Goal: Task Accomplishment & Management: Complete application form

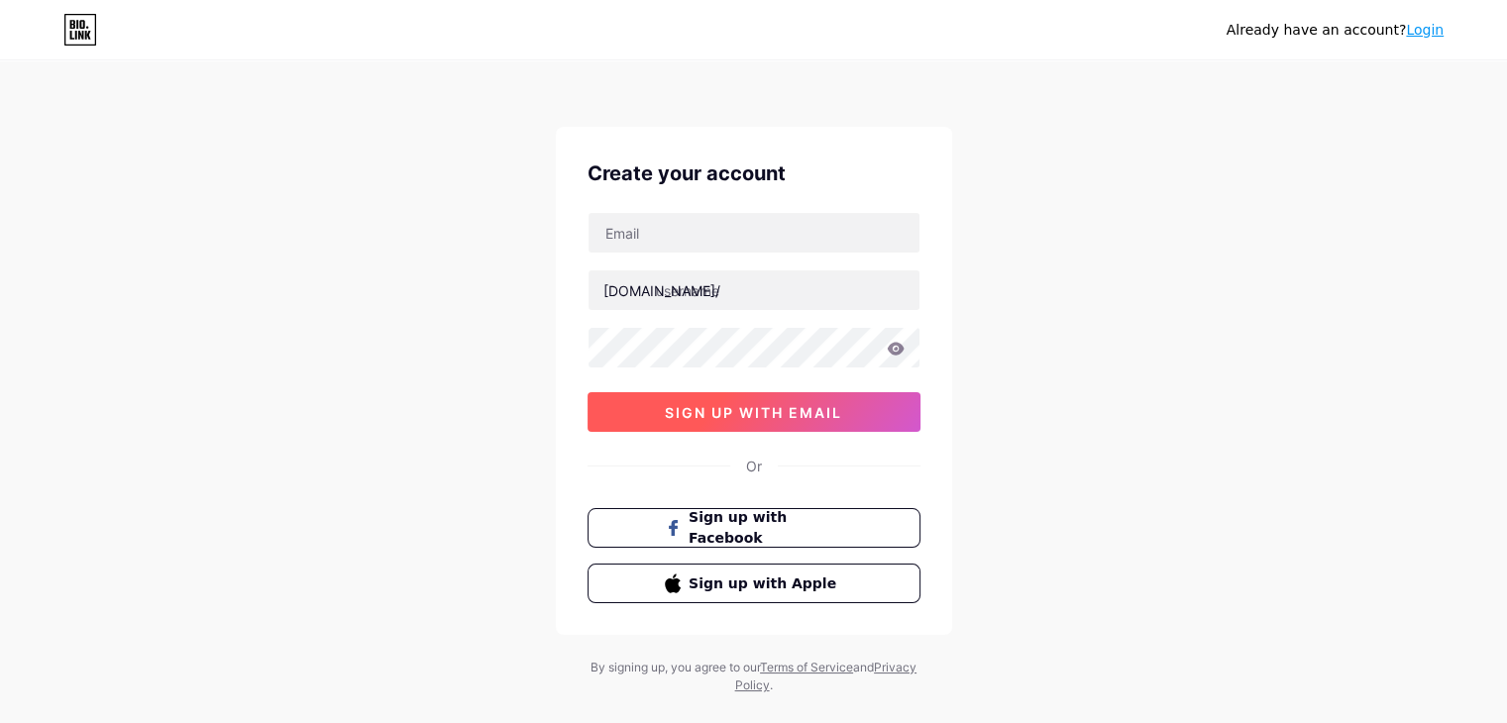
click at [799, 415] on span "sign up with email" at bounding box center [753, 412] width 177 height 17
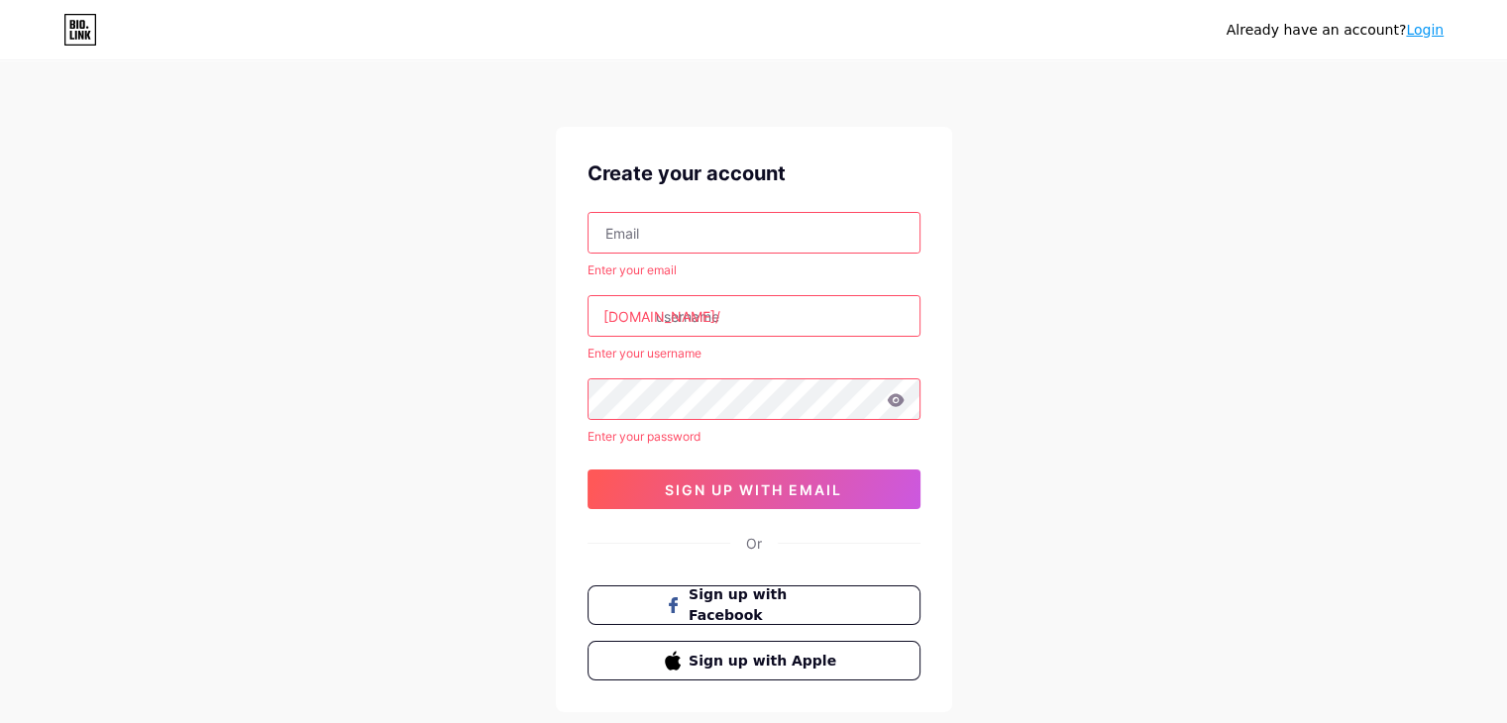
click at [1420, 33] on link "Login" at bounding box center [1425, 30] width 38 height 16
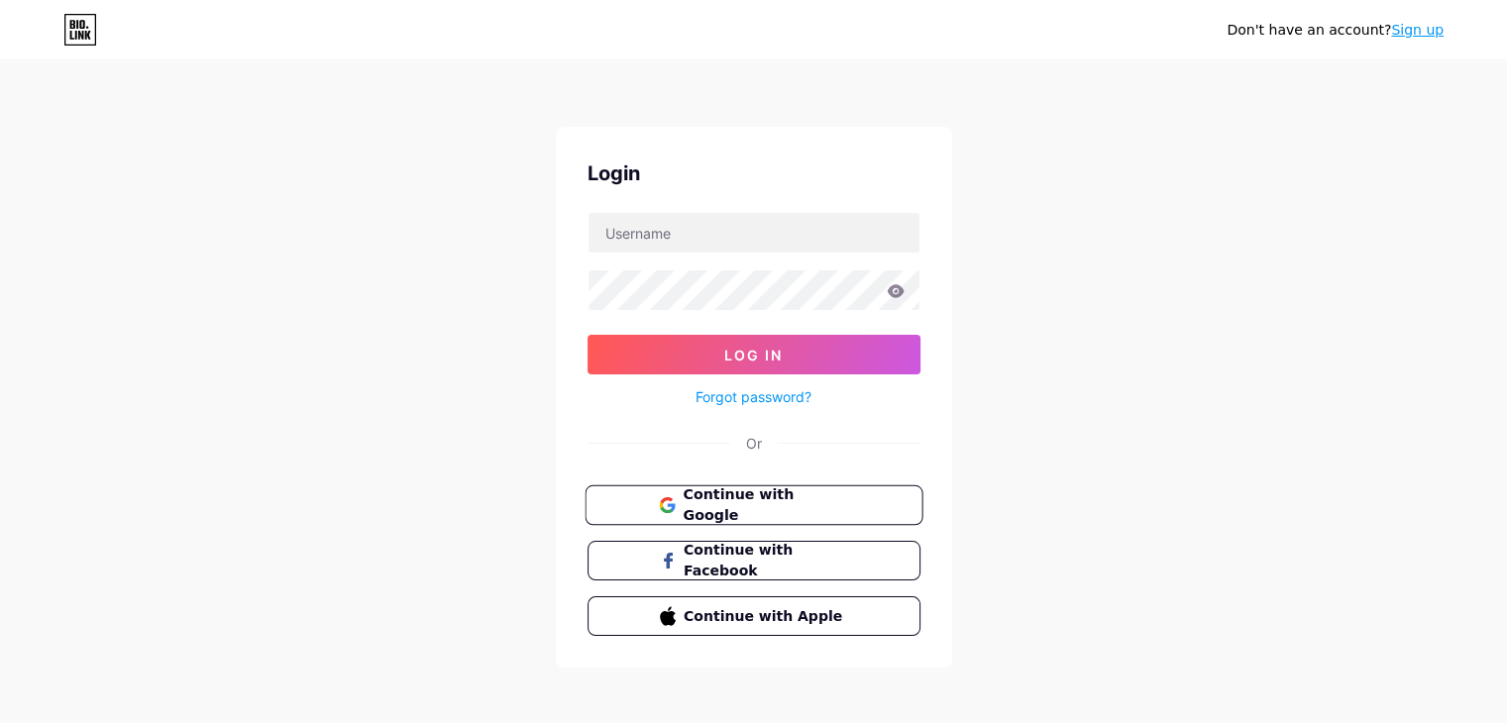
click at [808, 505] on span "Continue with Google" at bounding box center [764, 505] width 165 height 43
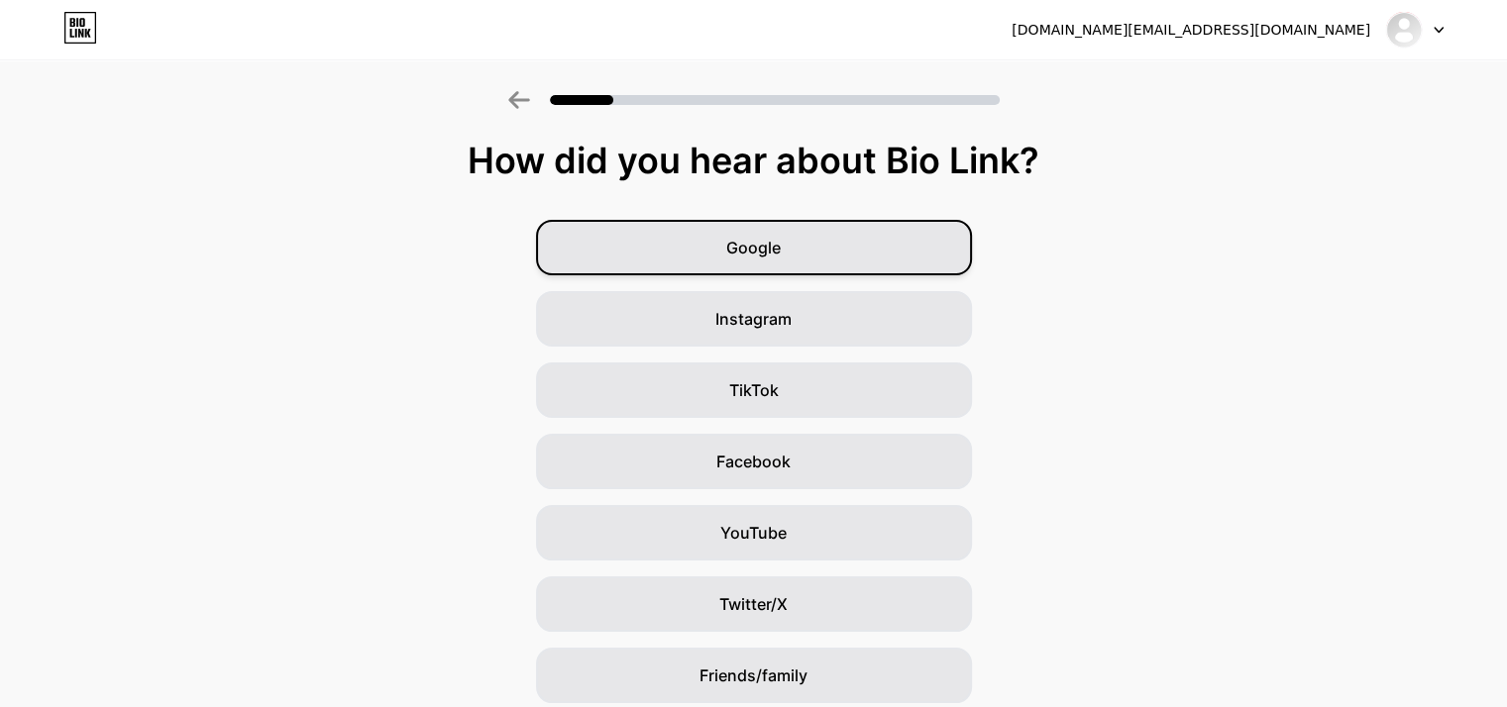
click at [849, 251] on div "Google" at bounding box center [754, 247] width 436 height 55
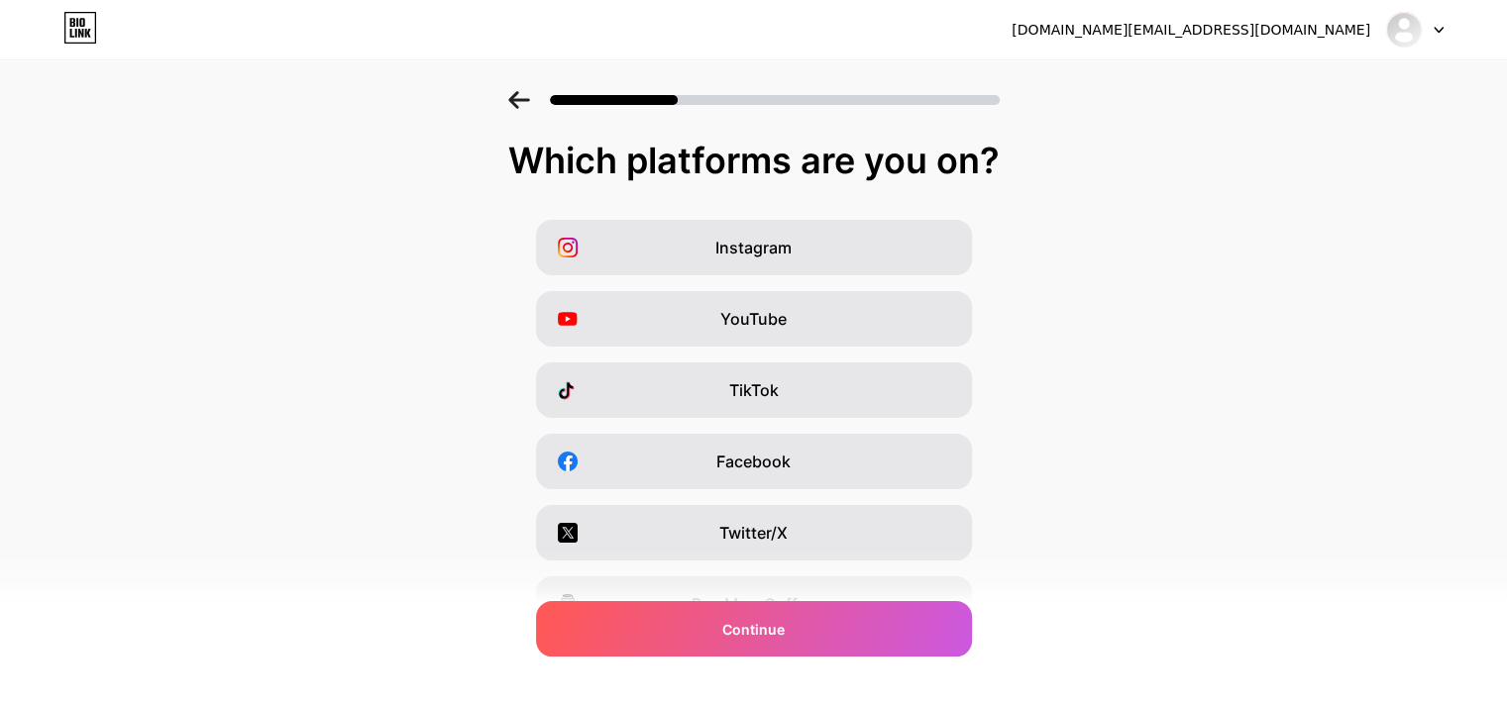
click at [518, 95] on icon at bounding box center [519, 100] width 22 height 18
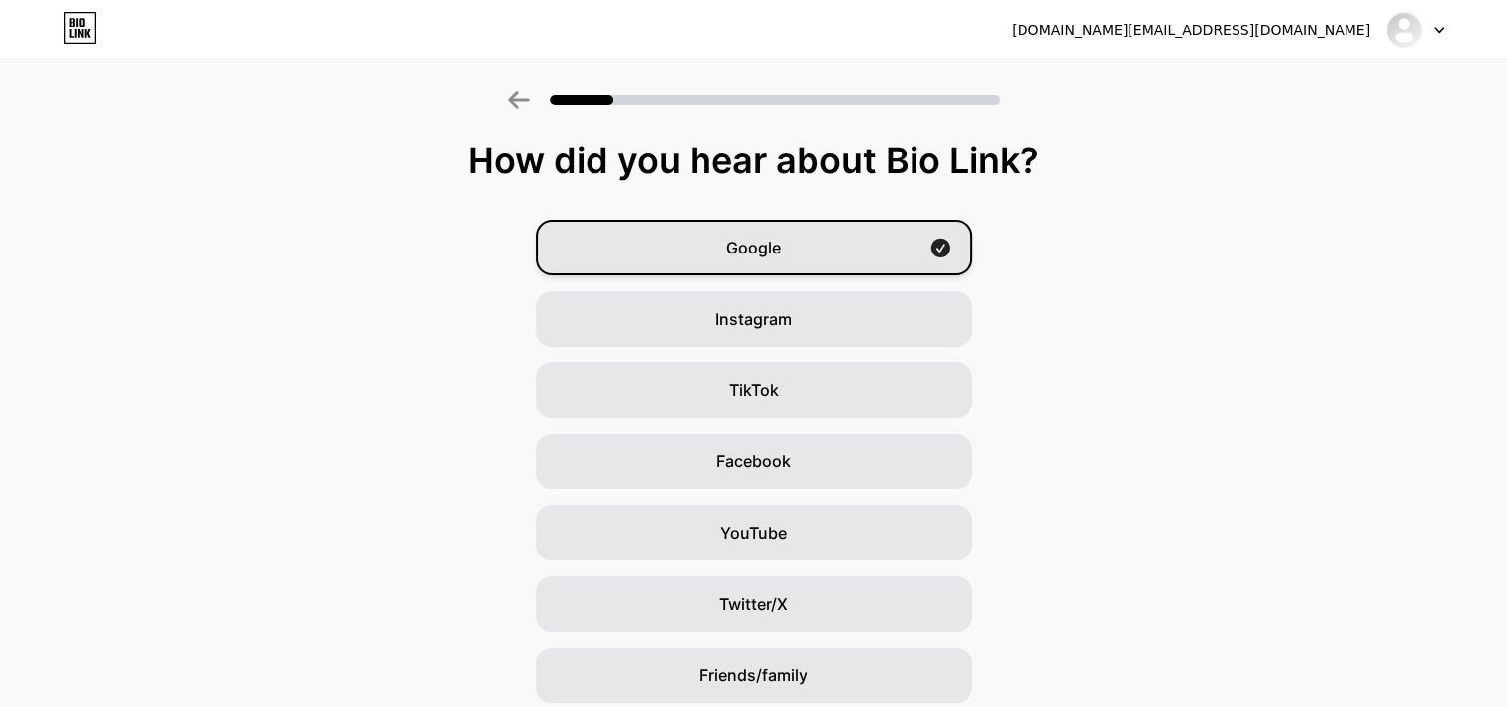
click at [803, 251] on div "Google" at bounding box center [754, 247] width 436 height 55
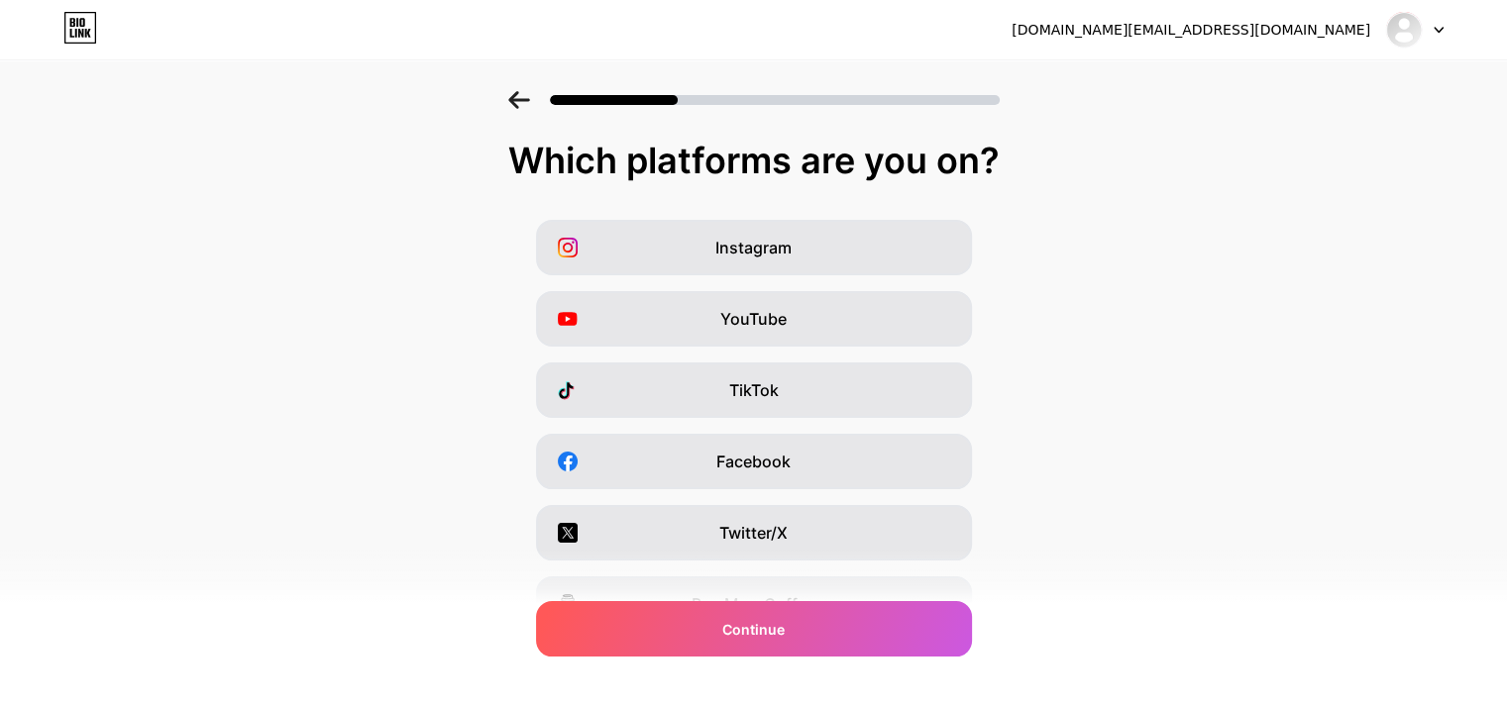
click at [513, 104] on div at bounding box center [753, 93] width 1507 height 69
click at [521, 100] on icon at bounding box center [518, 100] width 21 height 18
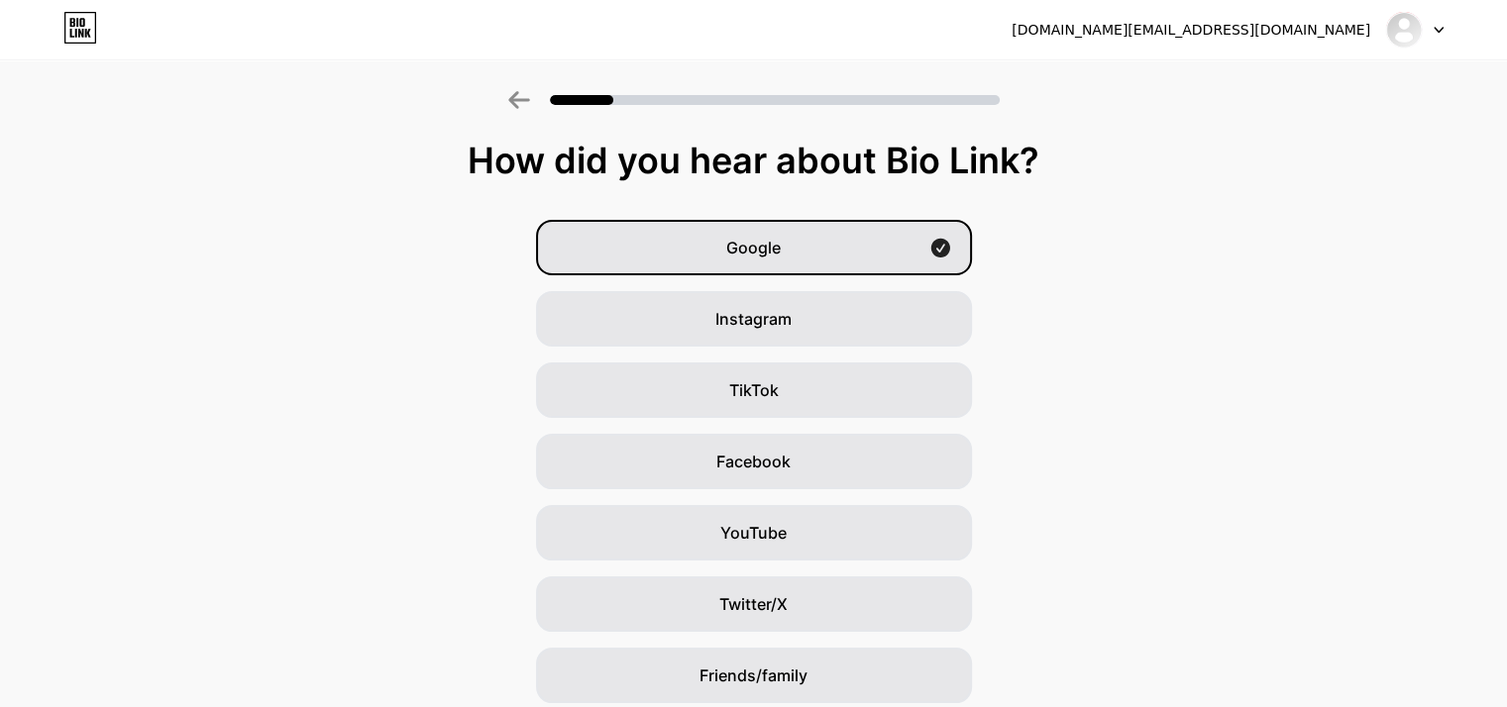
scroll to position [147, 0]
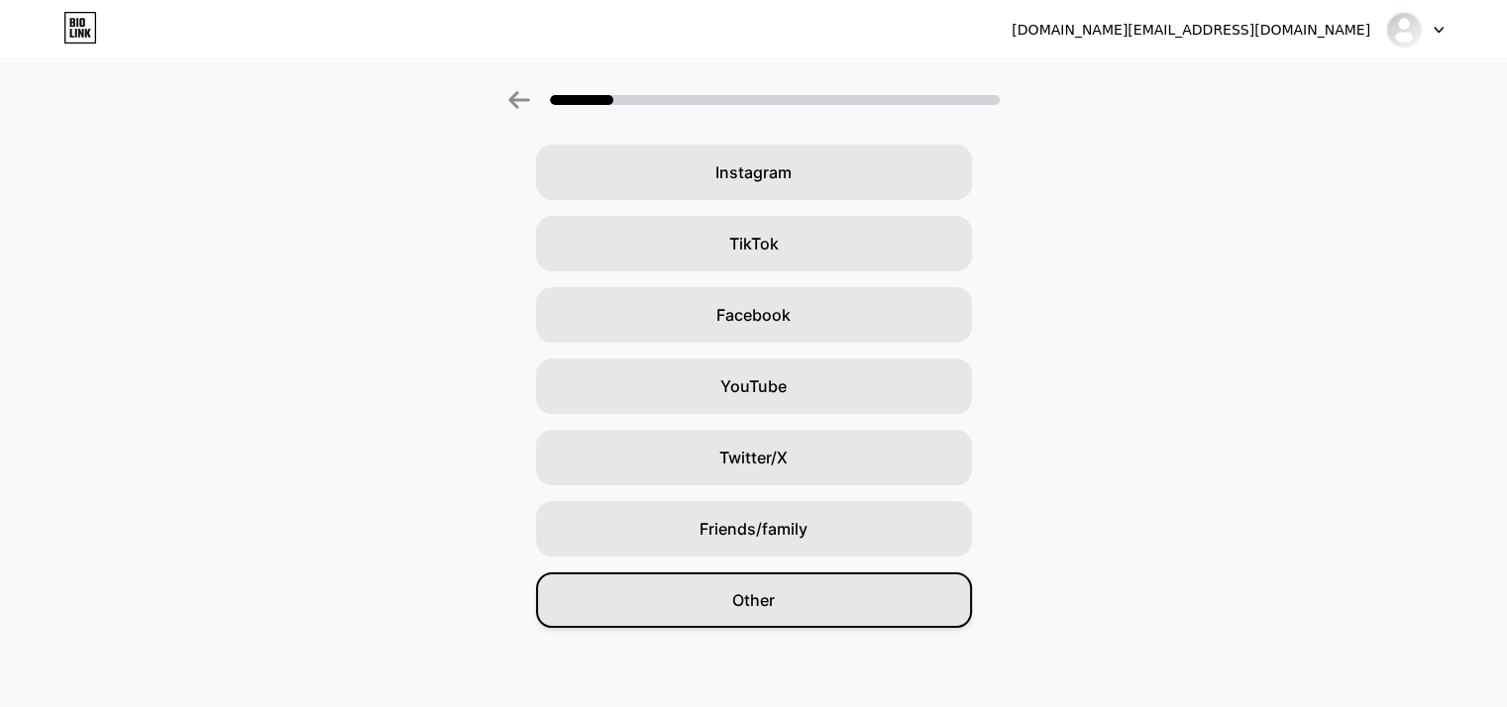
click at [773, 602] on span "Other" at bounding box center [753, 600] width 43 height 24
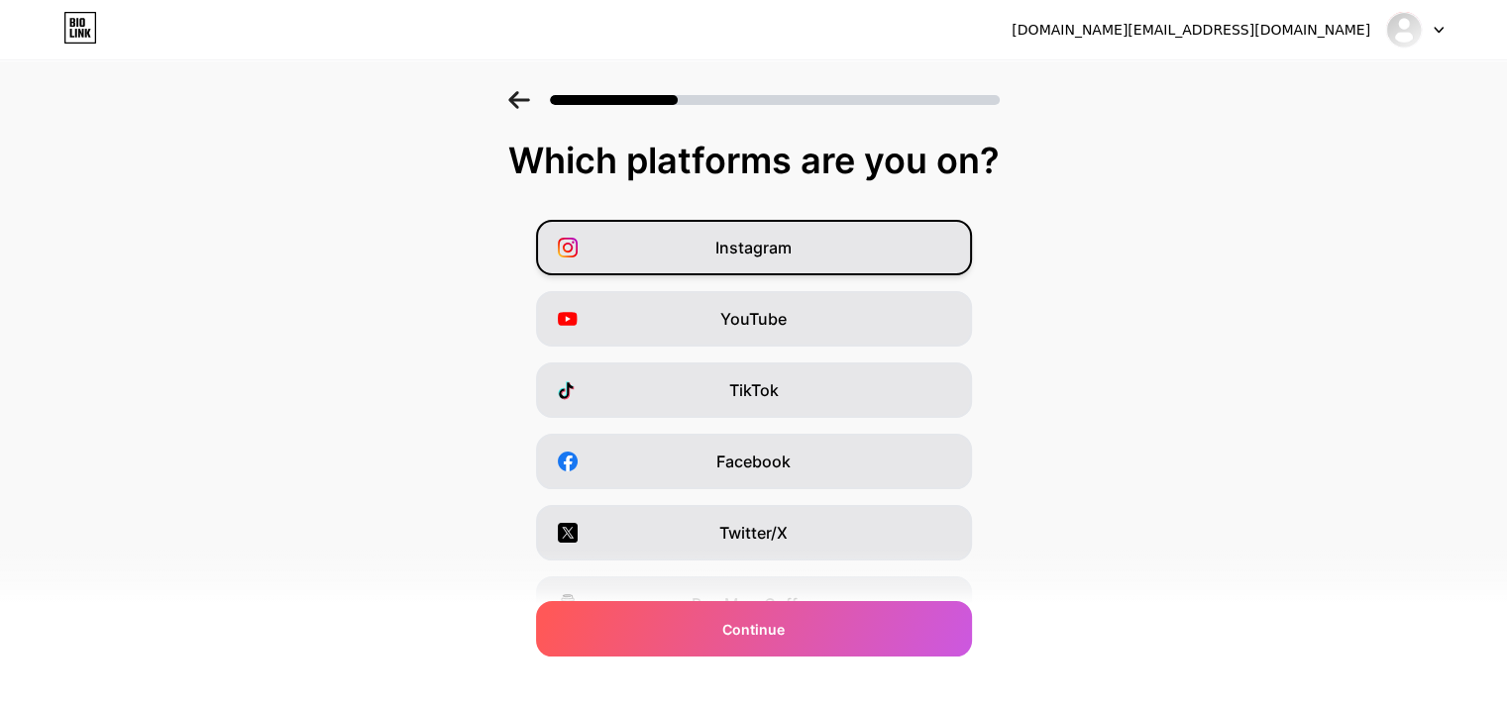
click at [770, 249] on span "Instagram" at bounding box center [753, 248] width 76 height 24
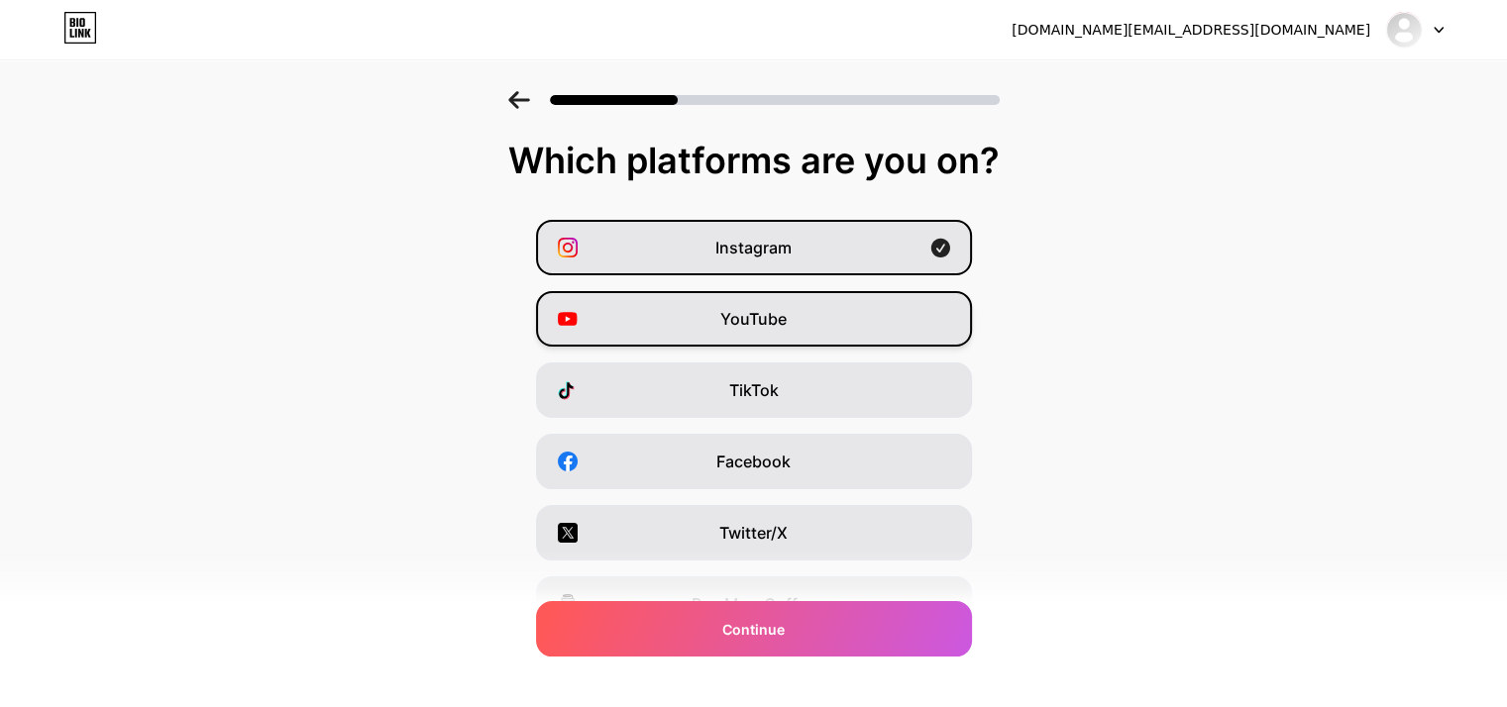
click at [753, 322] on span "YouTube" at bounding box center [753, 319] width 66 height 24
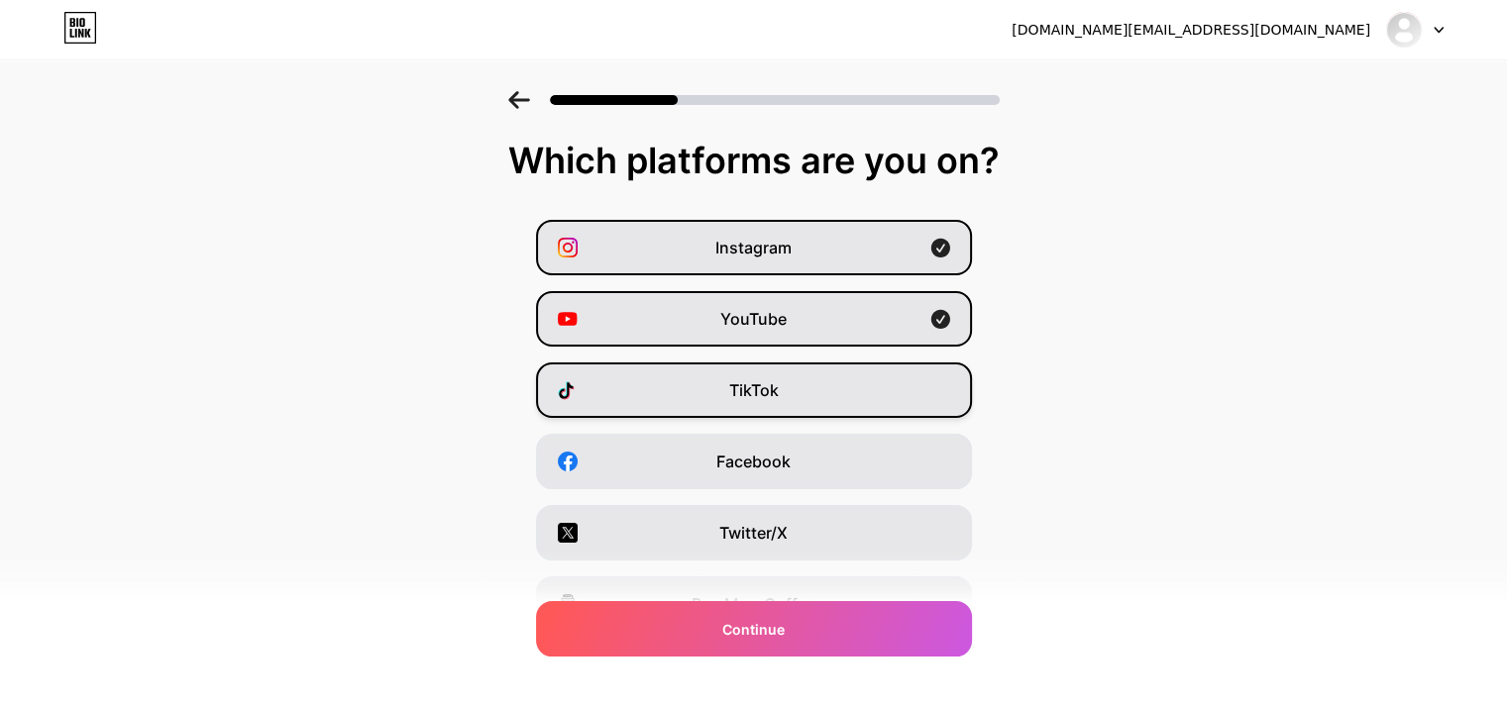
click at [743, 377] on div "TikTok" at bounding box center [754, 390] width 436 height 55
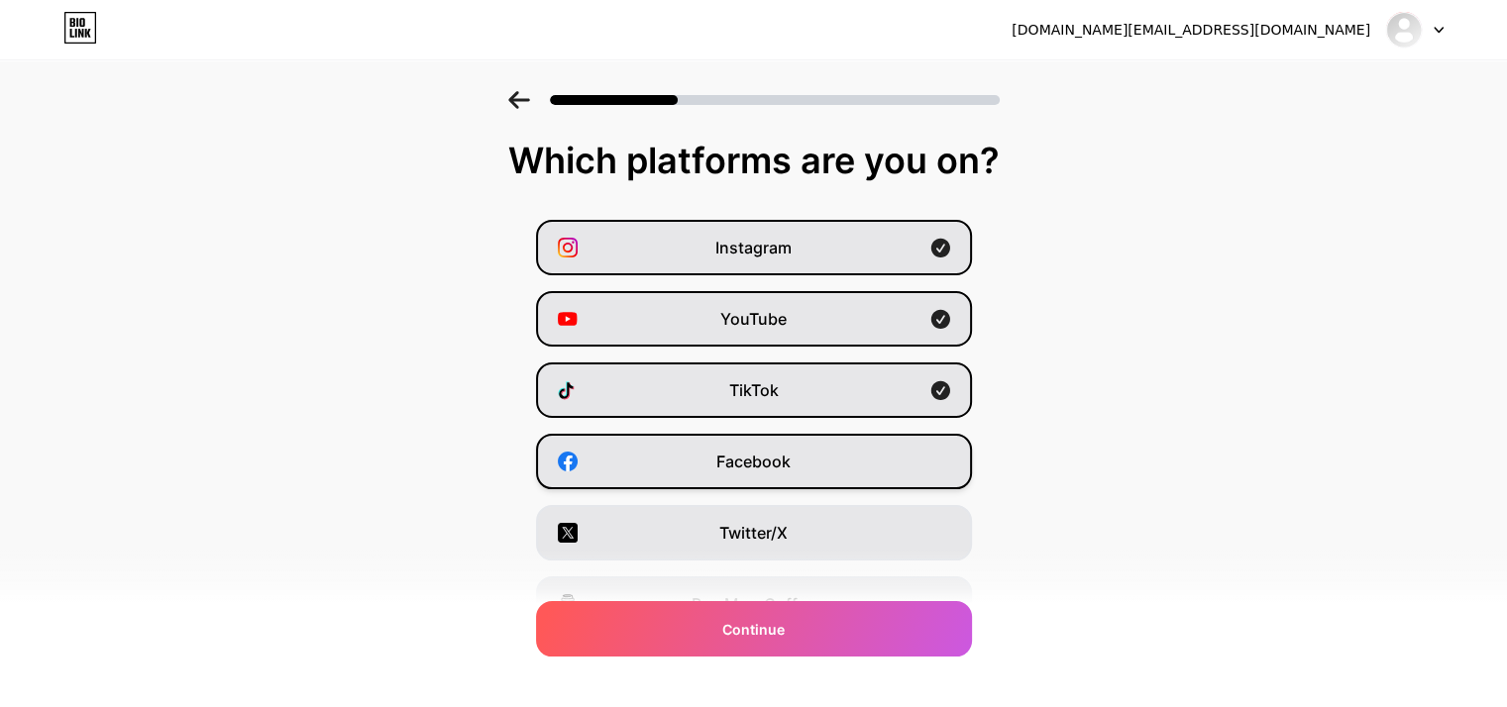
click at [737, 469] on span "Facebook" at bounding box center [753, 462] width 74 height 24
click at [777, 322] on span "YouTube" at bounding box center [753, 319] width 66 height 24
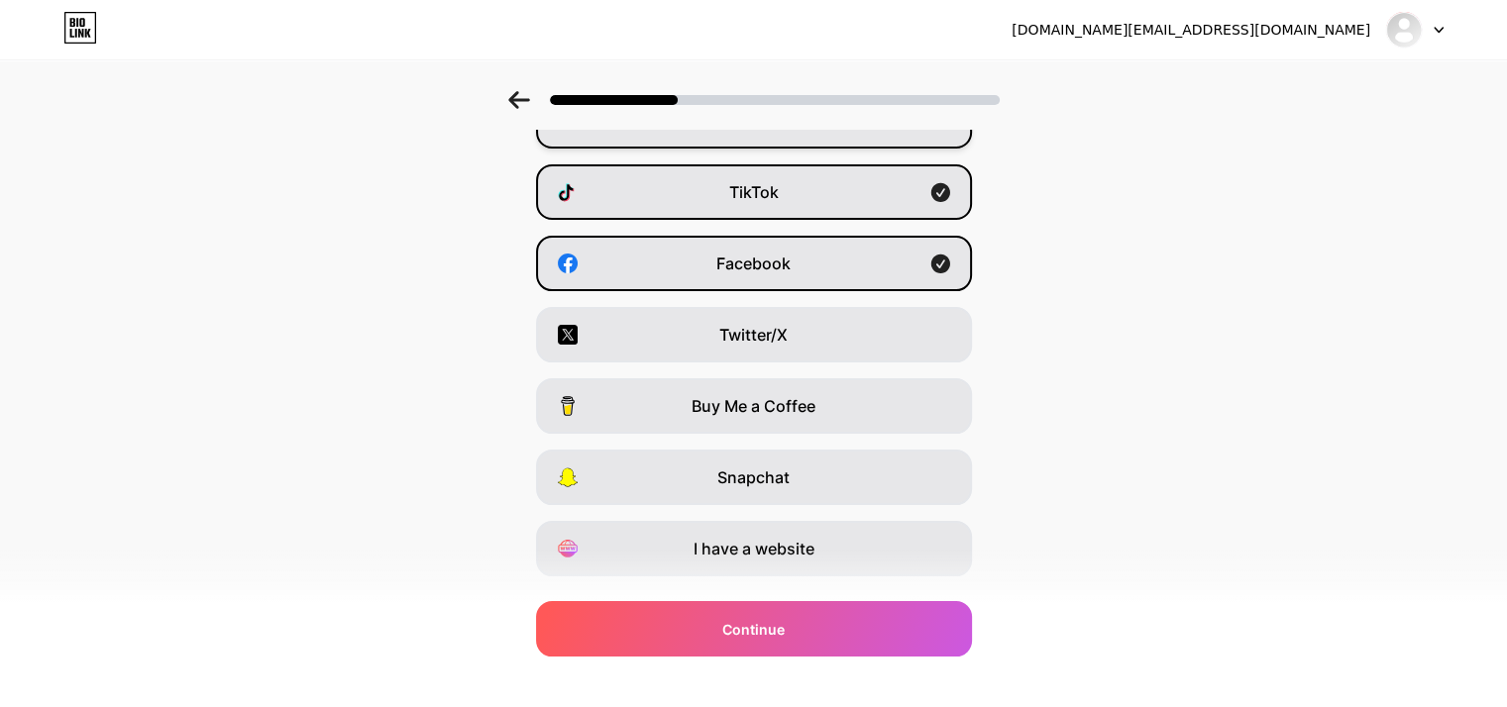
scroll to position [246, 0]
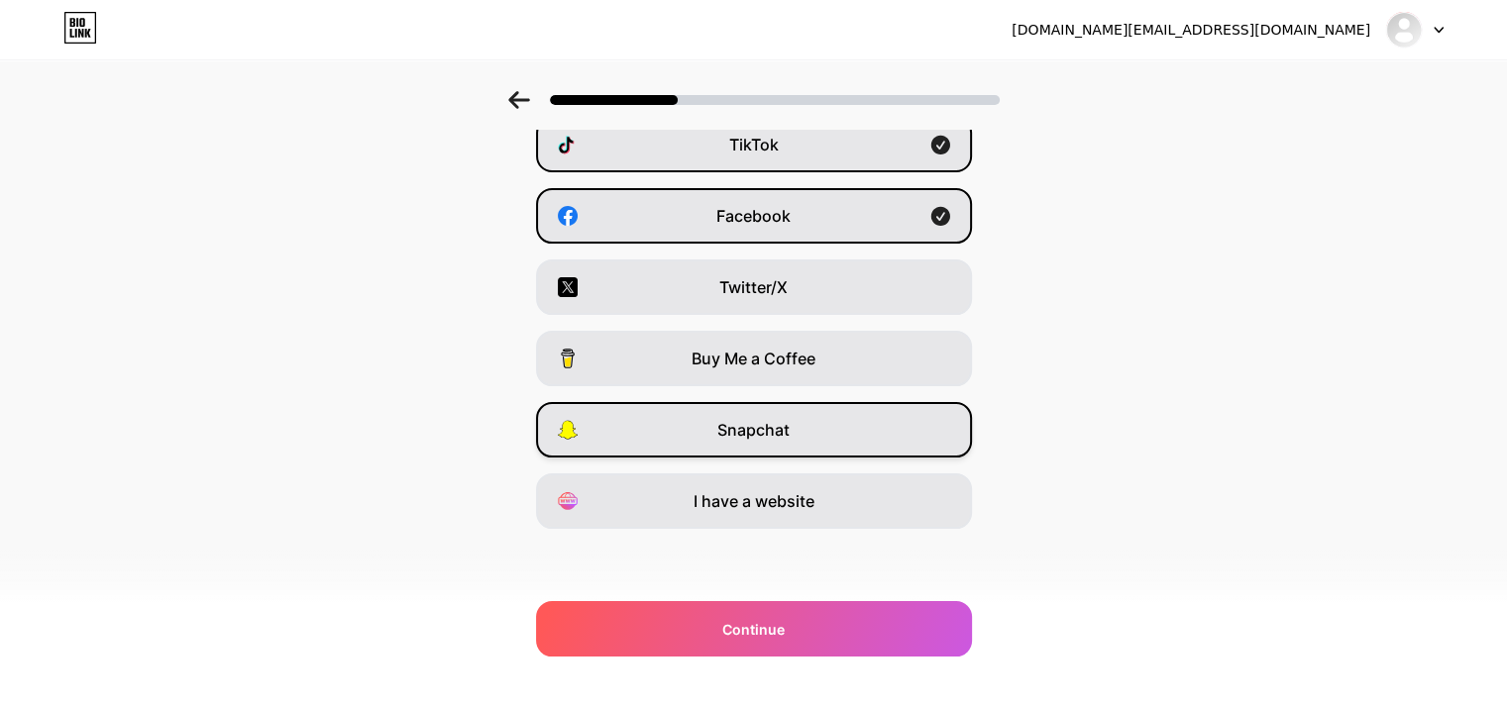
click at [761, 426] on span "Snapchat" at bounding box center [753, 430] width 72 height 24
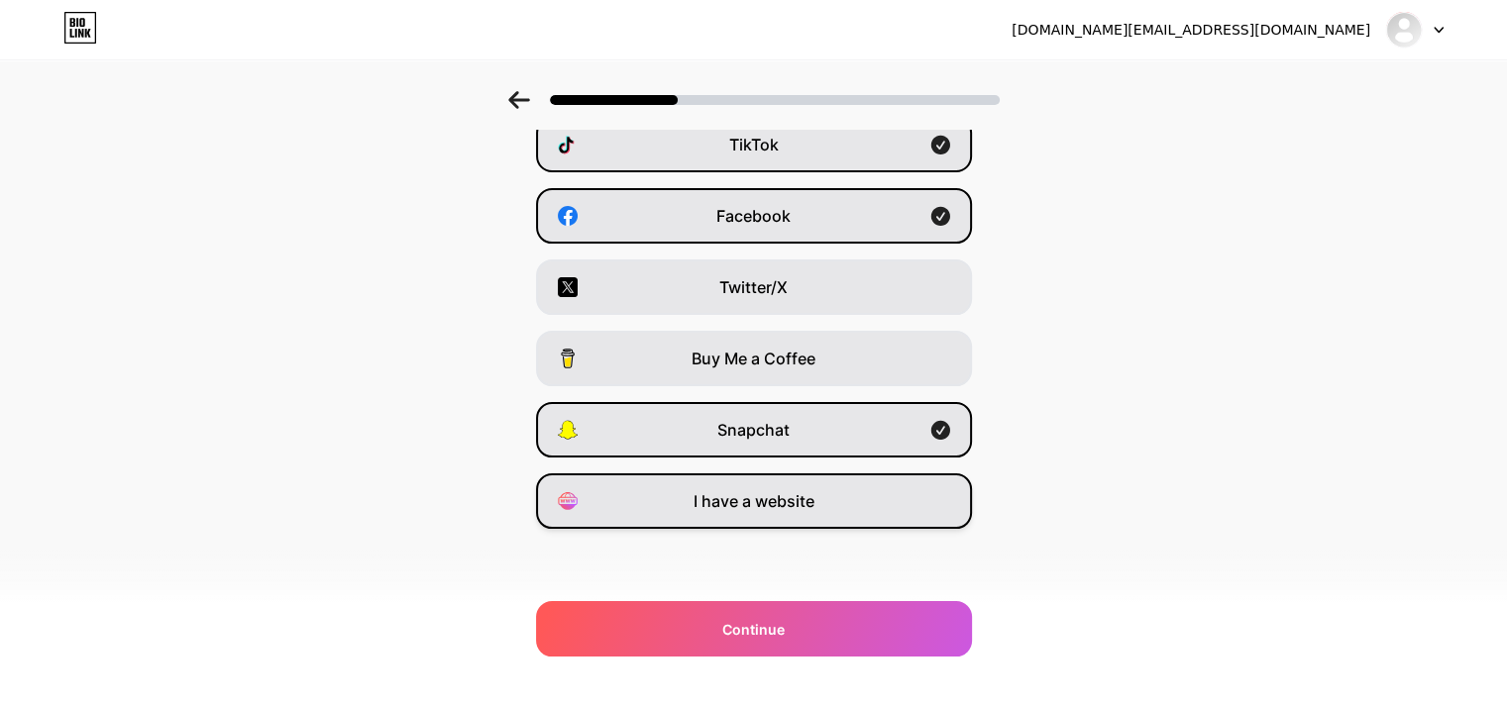
click at [743, 504] on span "I have a website" at bounding box center [753, 501] width 121 height 24
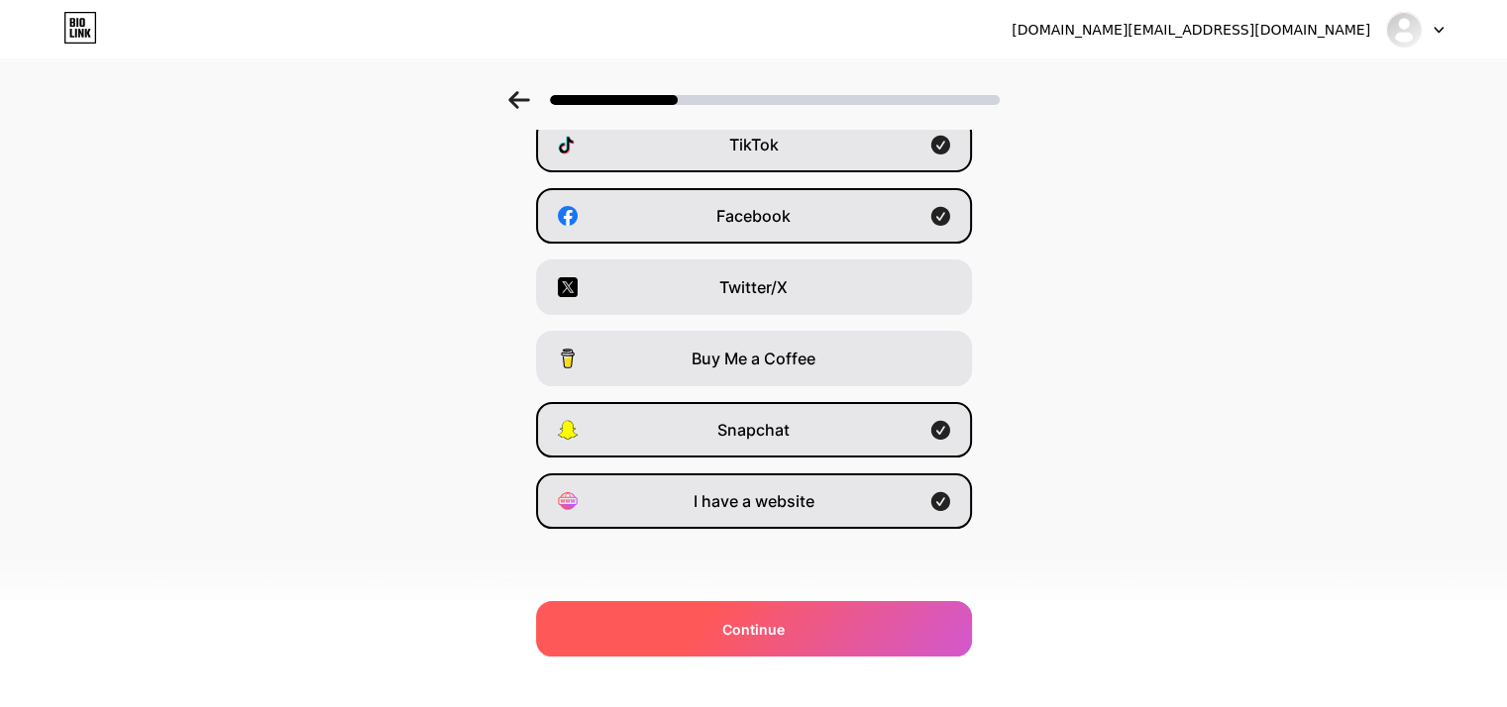
click at [812, 630] on div "Continue" at bounding box center [754, 628] width 436 height 55
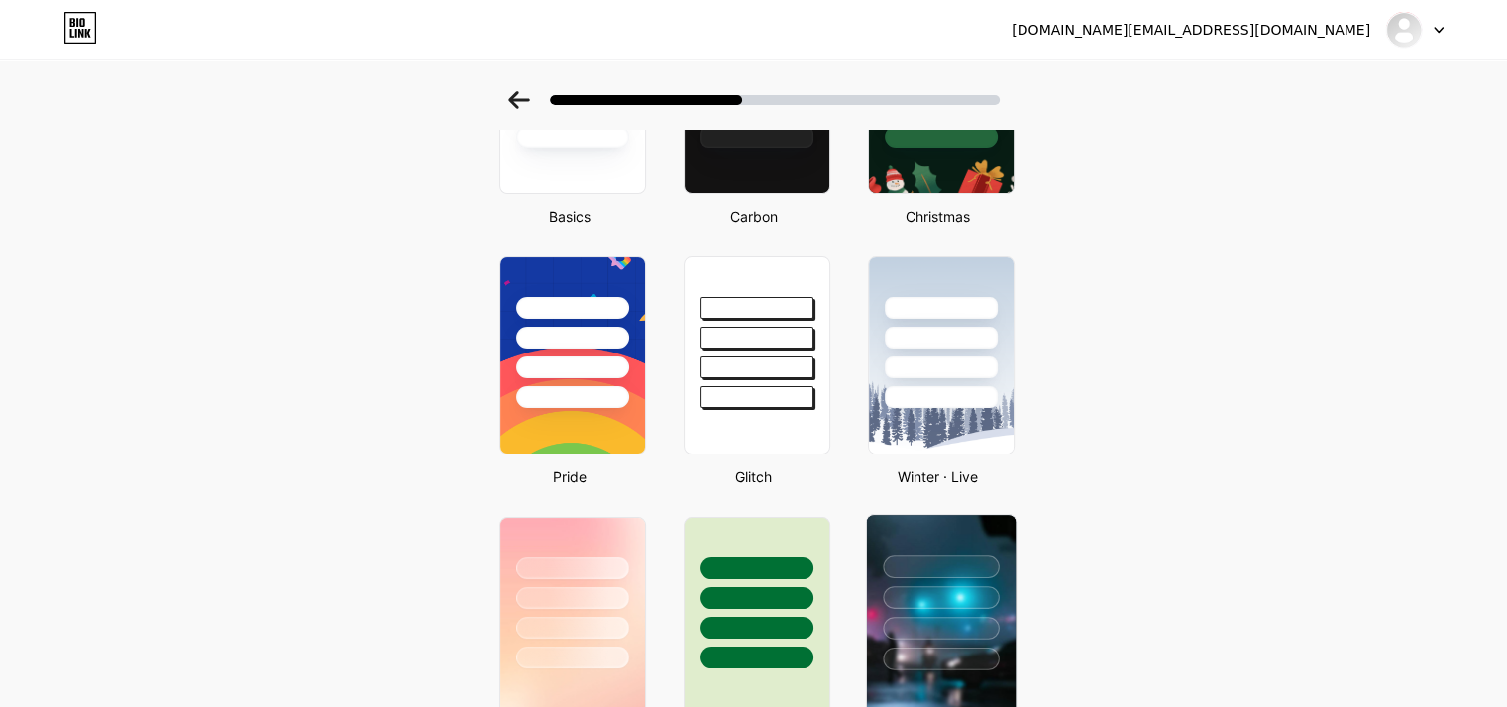
scroll to position [0, 0]
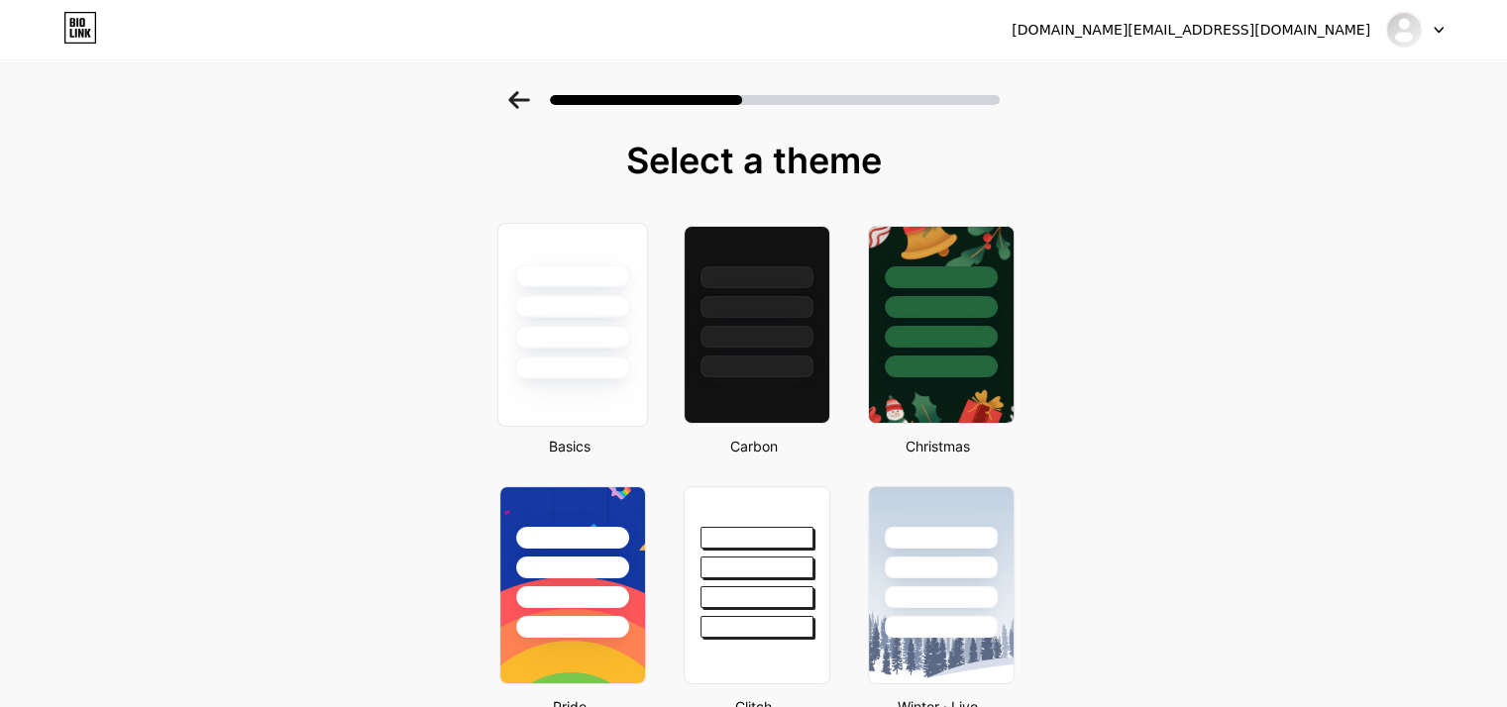
click at [589, 377] on div at bounding box center [572, 368] width 116 height 23
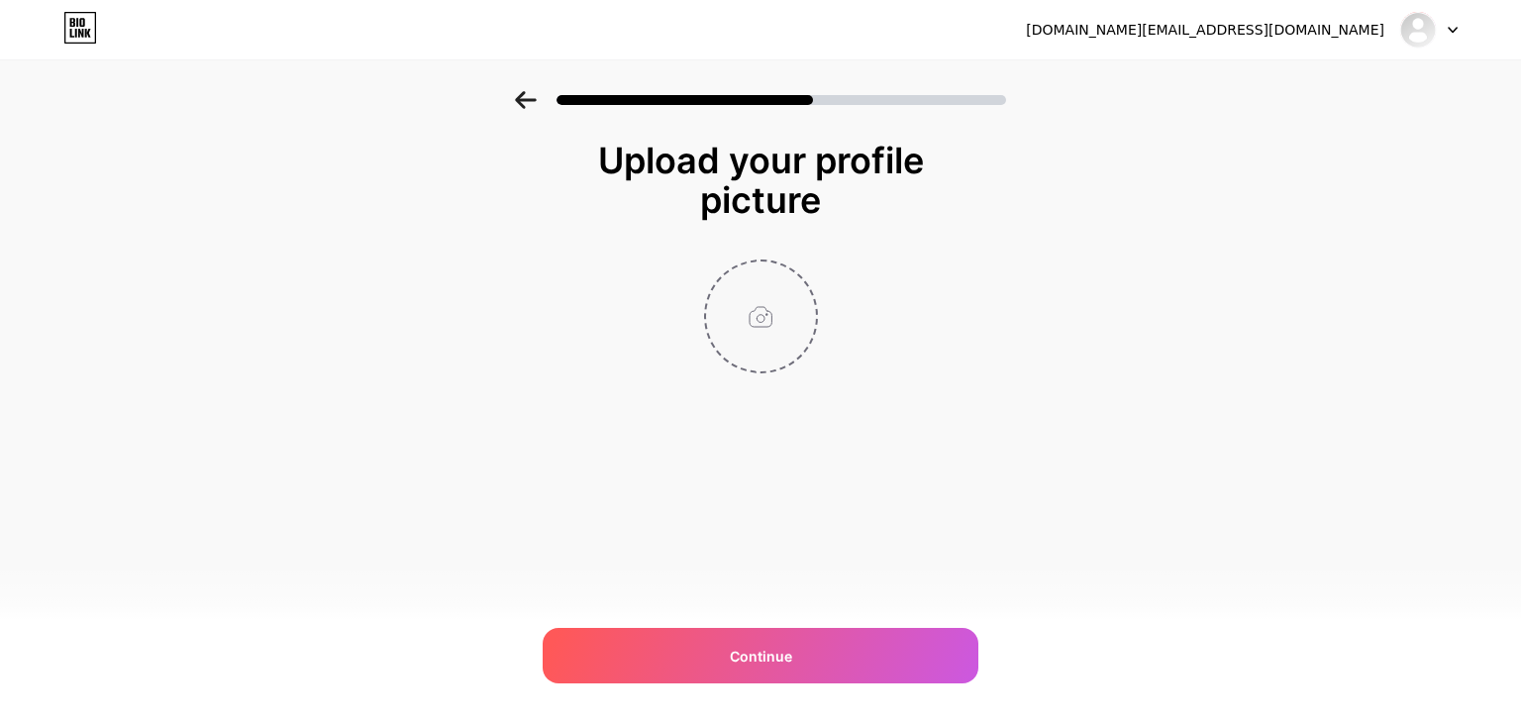
click at [758, 318] on input "file" at bounding box center [761, 316] width 110 height 110
type input "C:\fakepath\Insistence LLC White logo icon 2.jpg"
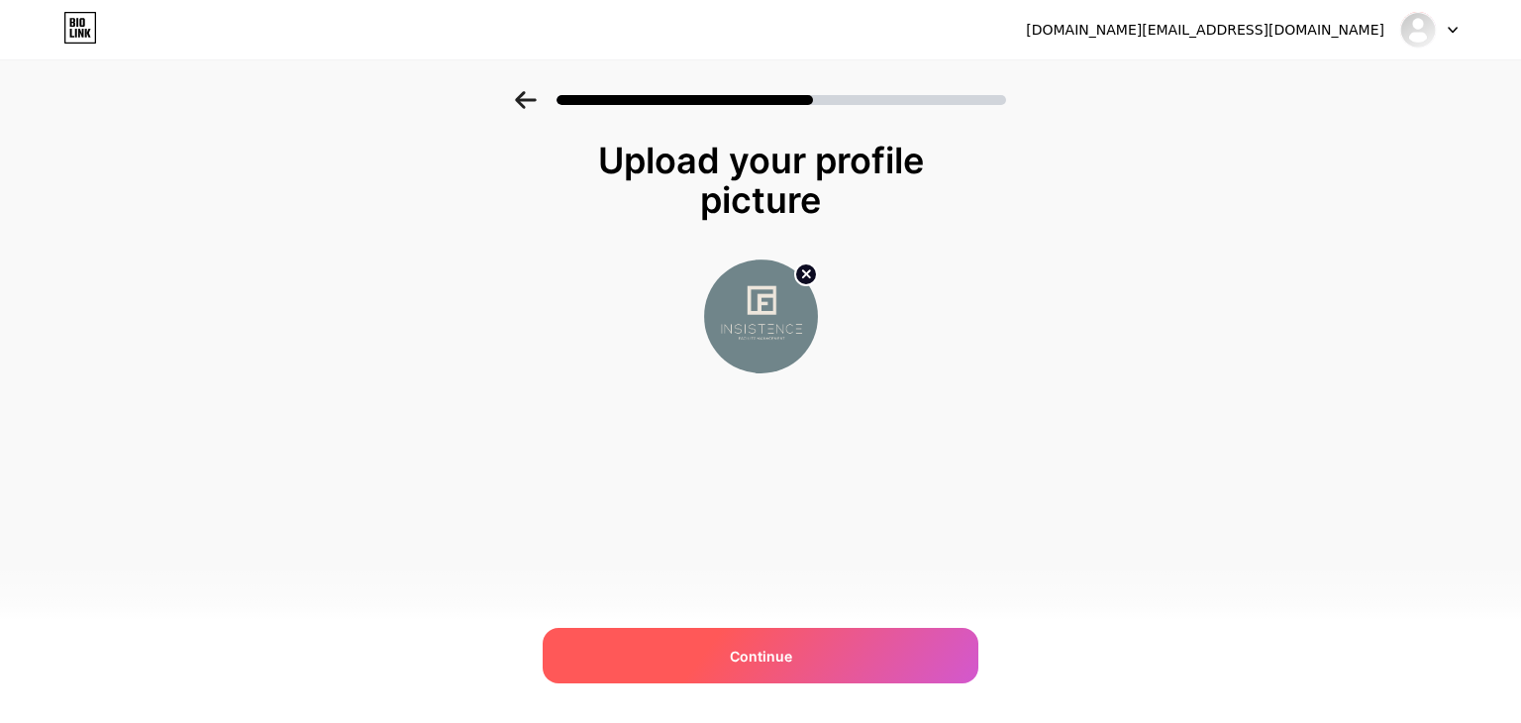
click at [873, 653] on div "Continue" at bounding box center [761, 655] width 436 height 55
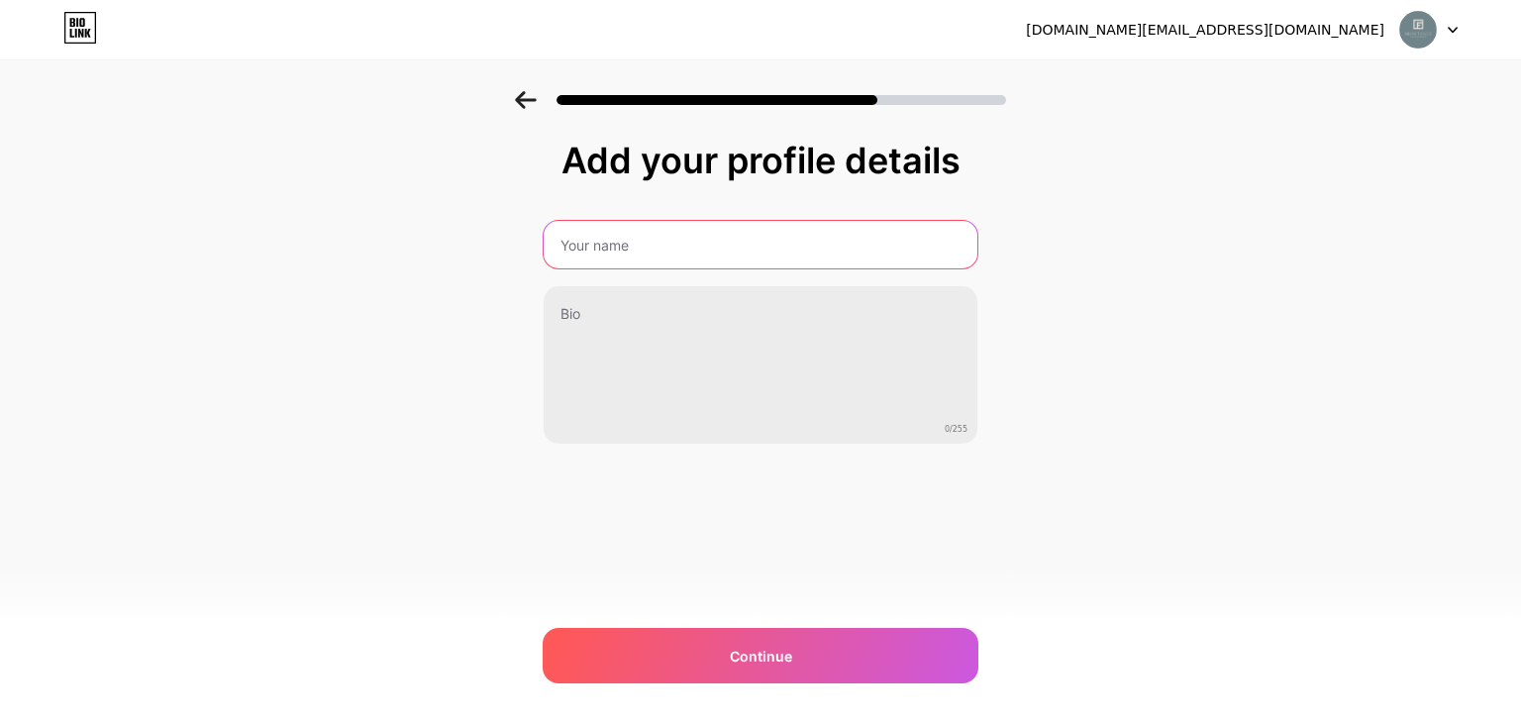
click at [688, 243] on input "text" at bounding box center [761, 245] width 434 height 48
click at [626, 251] on input "InsistenceFM" at bounding box center [761, 245] width 438 height 48
type input "Insistence Facility Management"
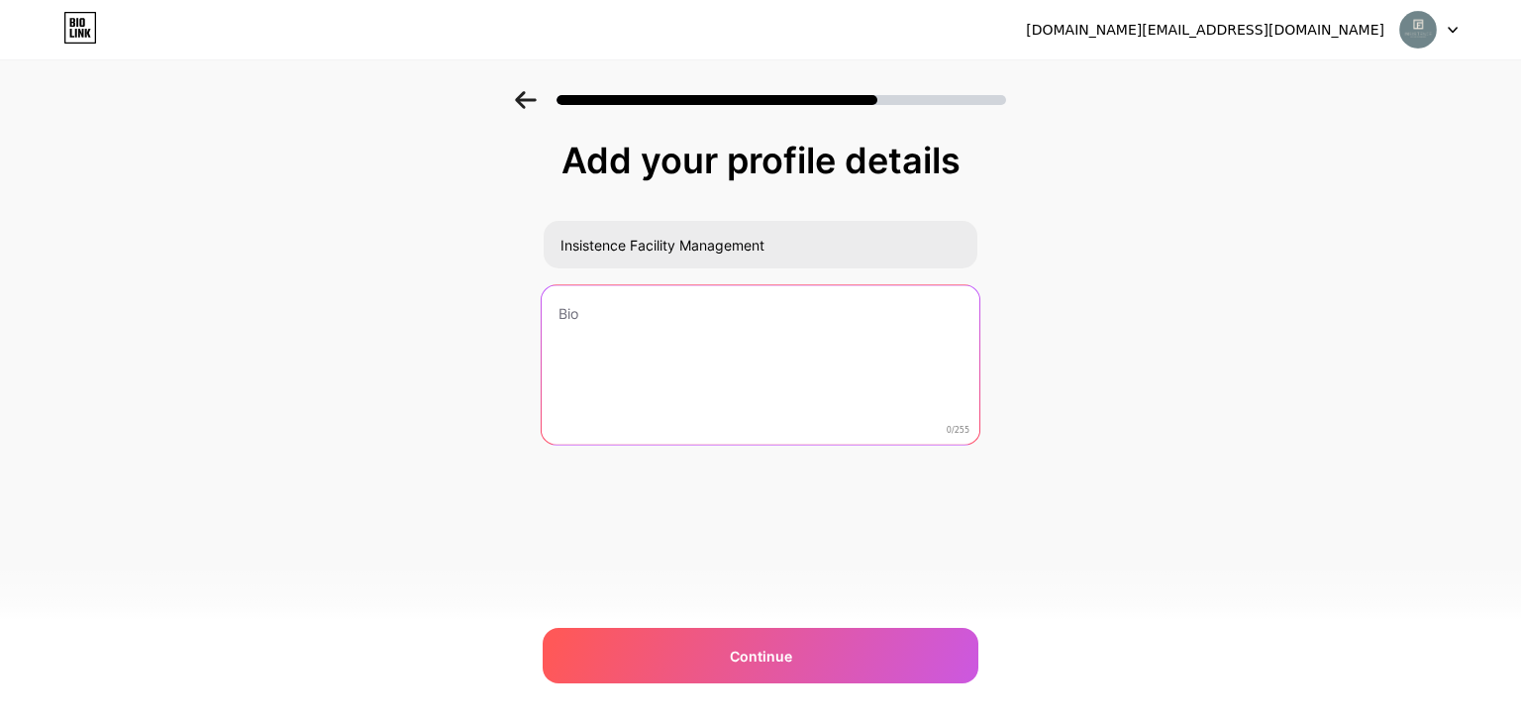
click at [659, 339] on textarea at bounding box center [761, 365] width 438 height 161
paste textarea "We are a specialized company providing professional aesthetic services within c…"
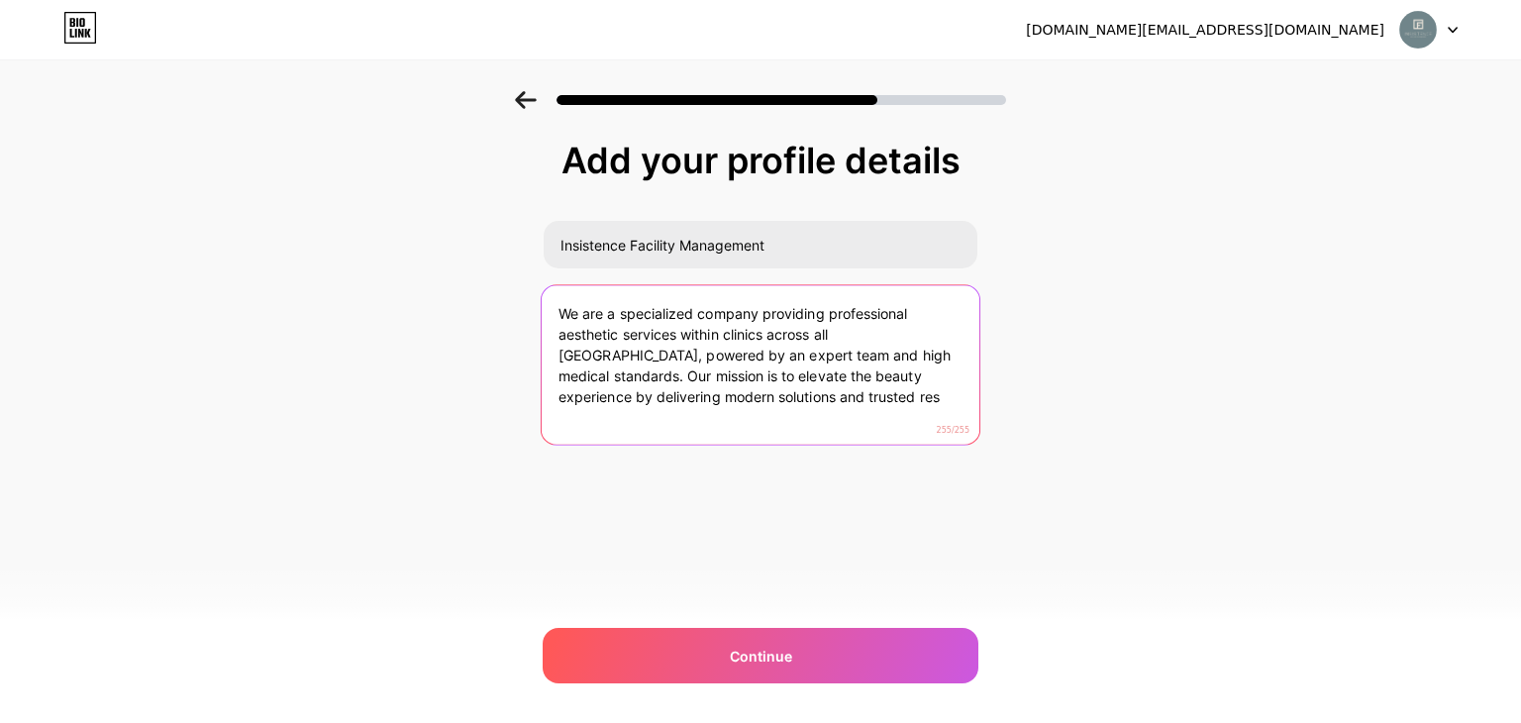
click at [755, 408] on textarea "We are a specialized company providing professional aesthetic services within c…" at bounding box center [761, 365] width 438 height 161
paste textarea "provide premium aesthetic services within clinics across the UAE, powered by ex…"
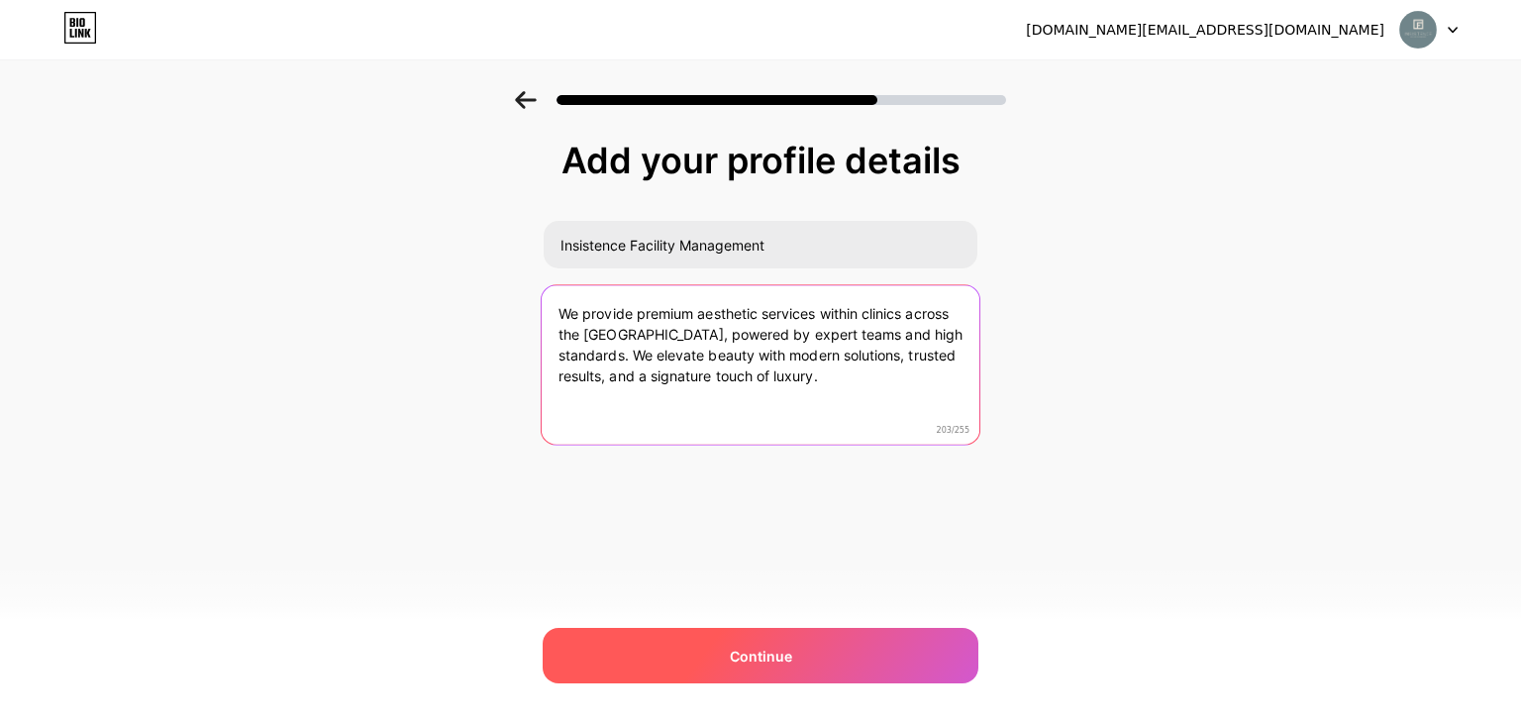
type textarea "We provide premium aesthetic services within clinics across the UAE, powered by…"
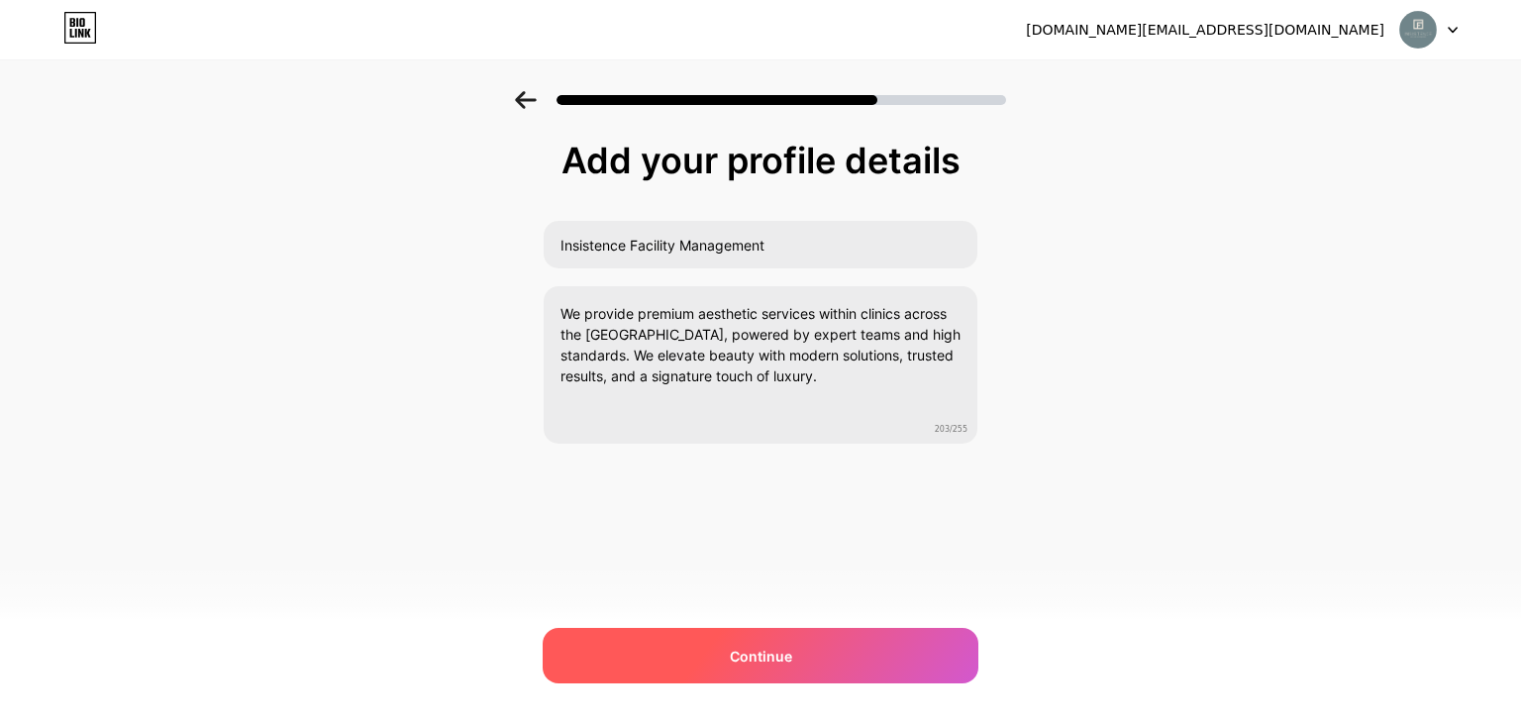
click at [760, 659] on span "Continue" at bounding box center [761, 656] width 62 height 21
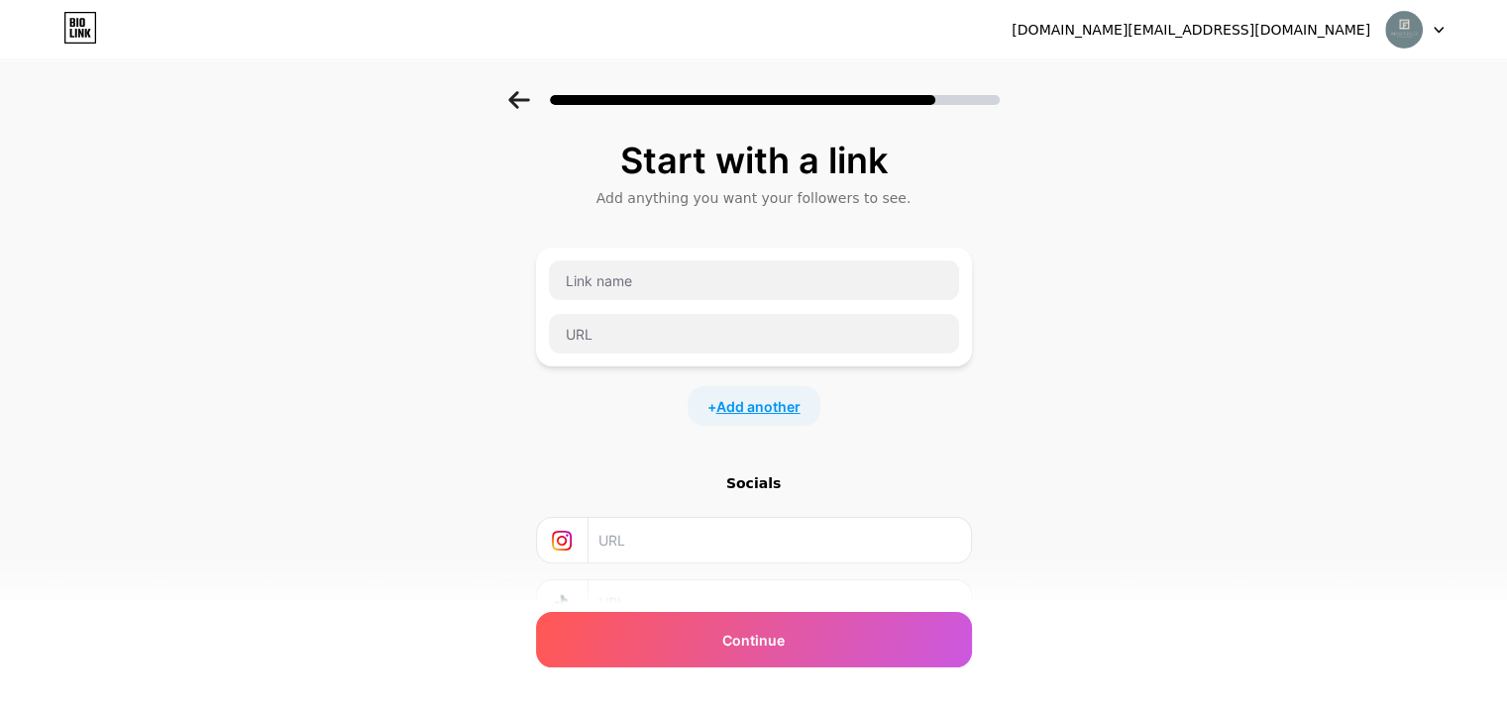
click at [764, 403] on span "Add another" at bounding box center [758, 406] width 84 height 21
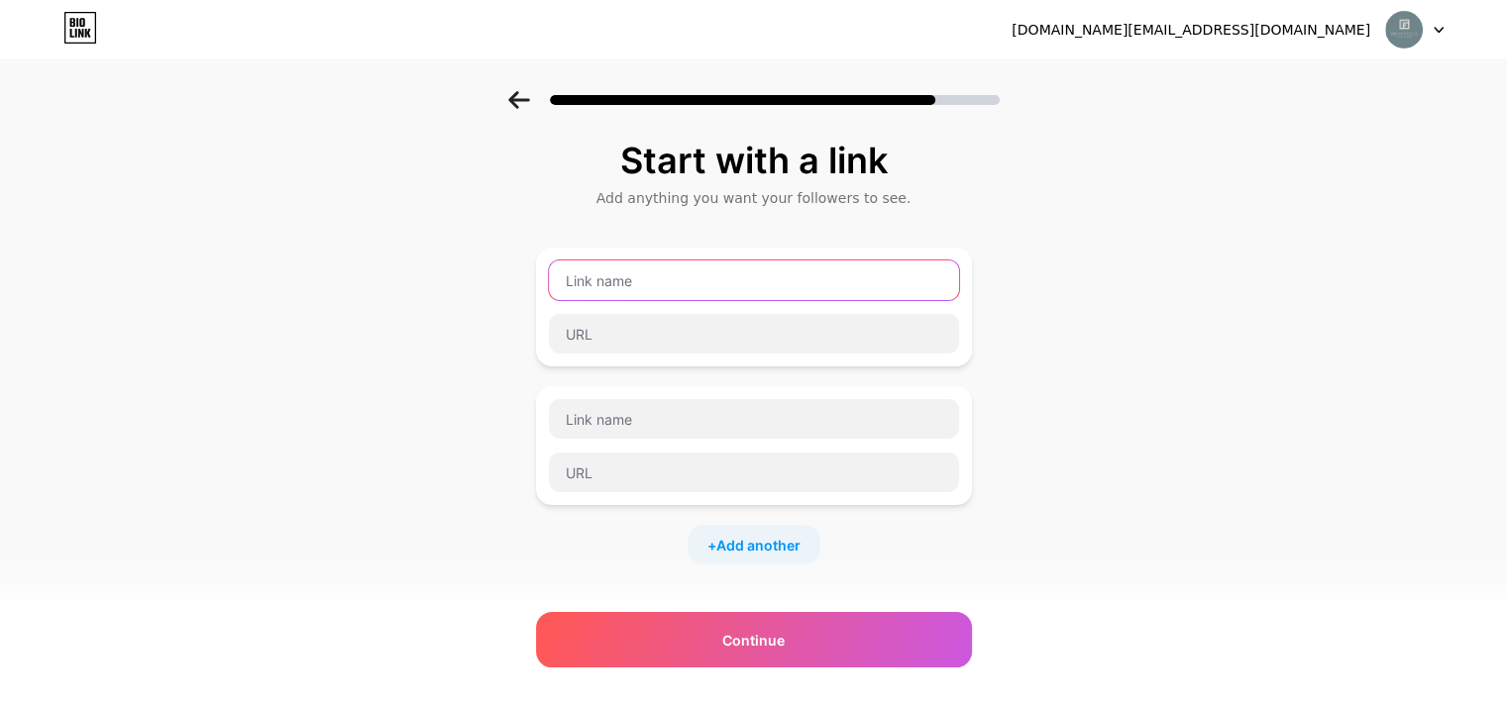
click at [690, 285] on input "text" at bounding box center [754, 281] width 410 height 40
type input "whatsapp"
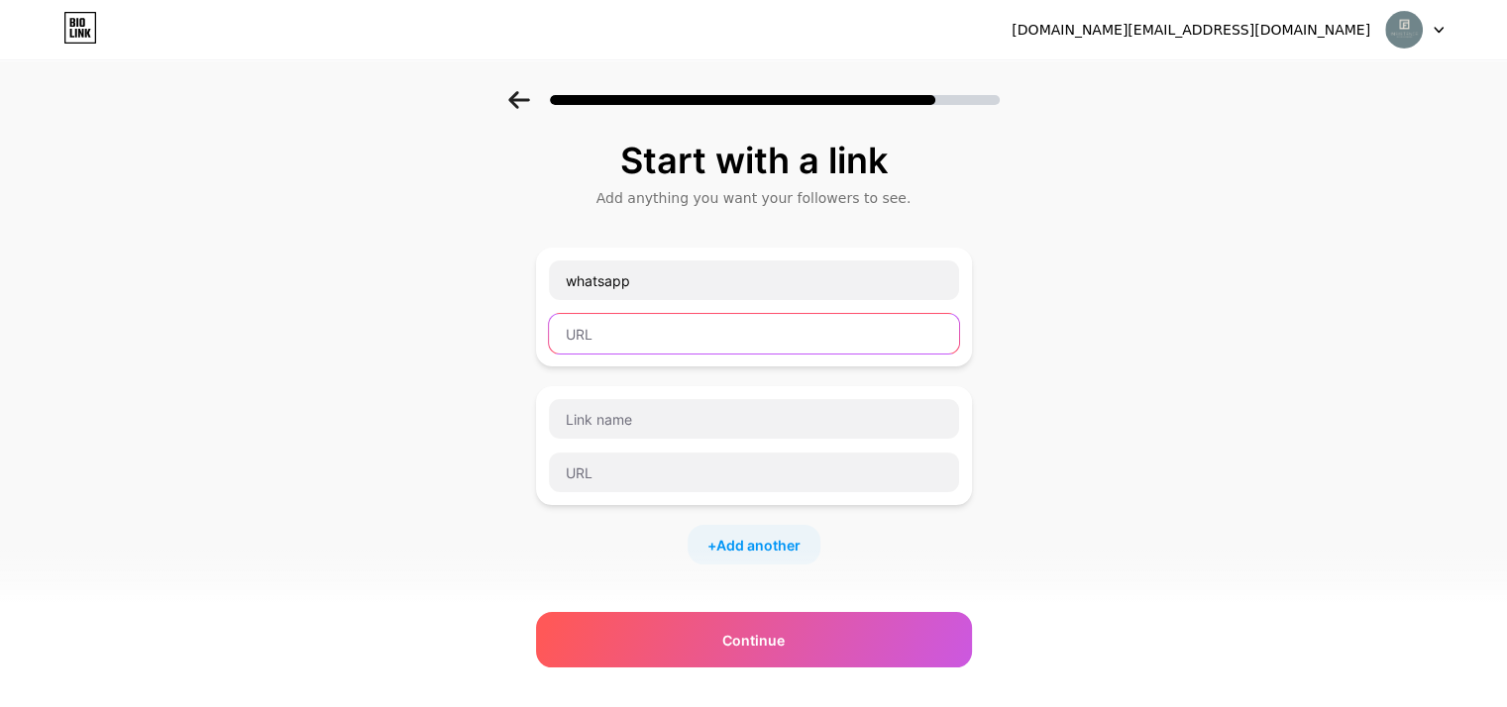
click at [663, 338] on input "text" at bounding box center [754, 334] width 410 height 40
paste input "https://wa.link/w8w66z"
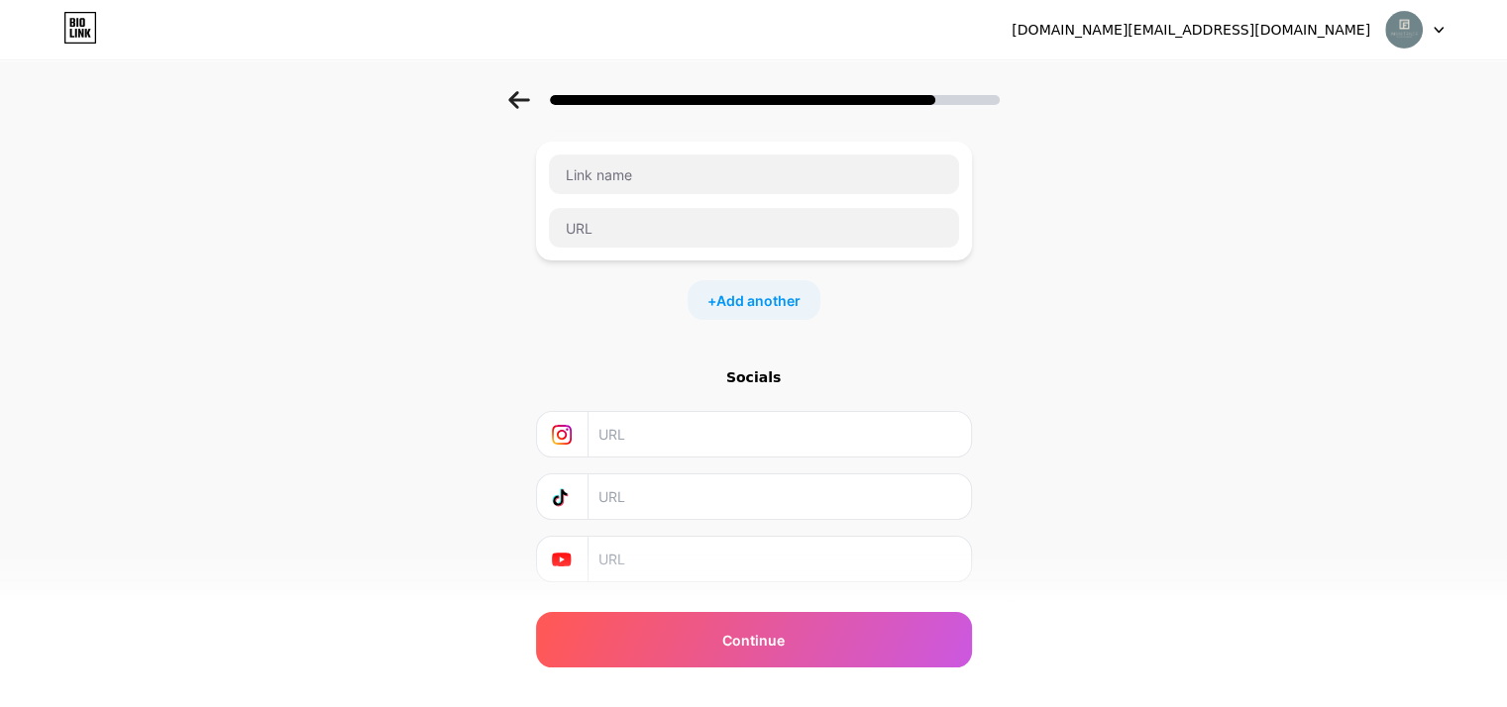
scroll to position [294, 0]
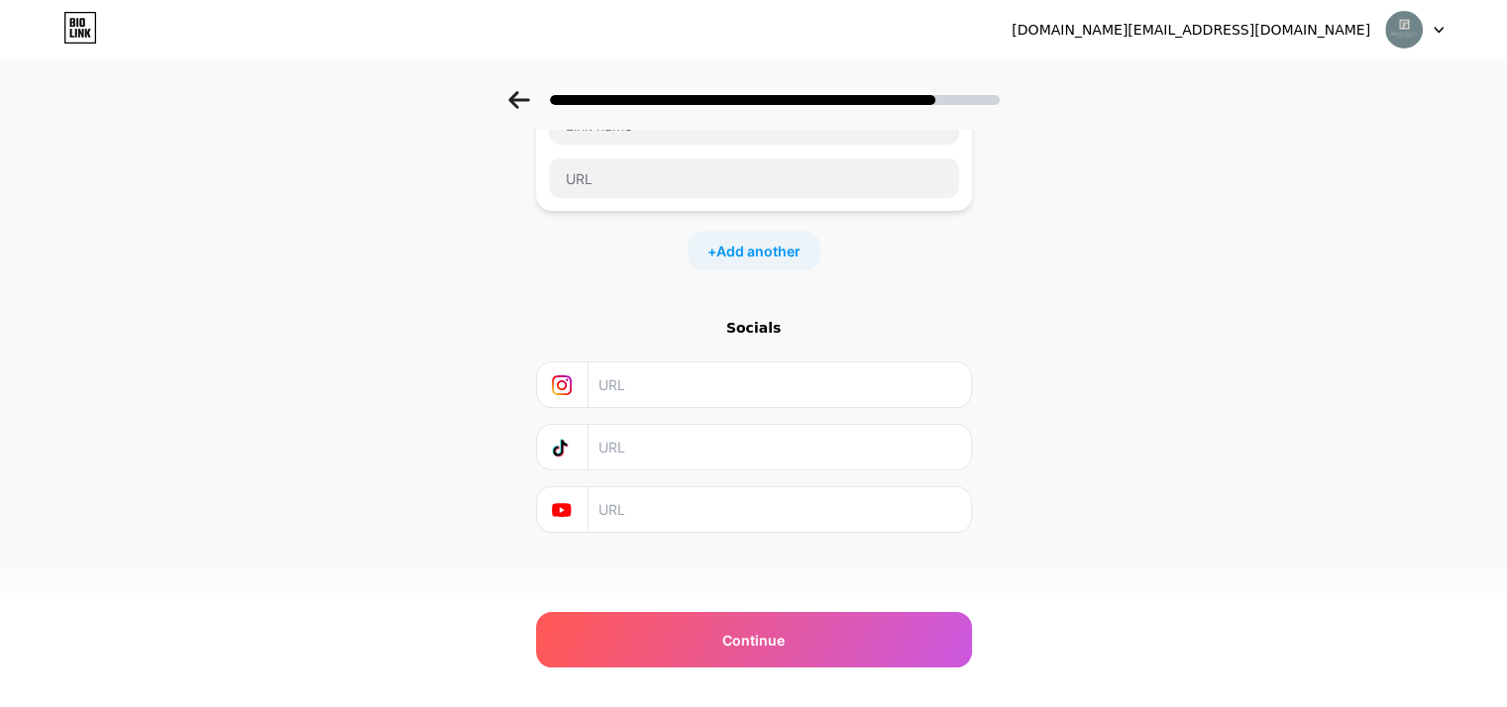
type input "https://wa.link/w8w66z"
click at [741, 382] on input "text" at bounding box center [778, 385] width 360 height 45
paste input "https://www.instagram.com/insistence_facility_management/"
type input "https://www.instagram.com/insistence_facility_management/"
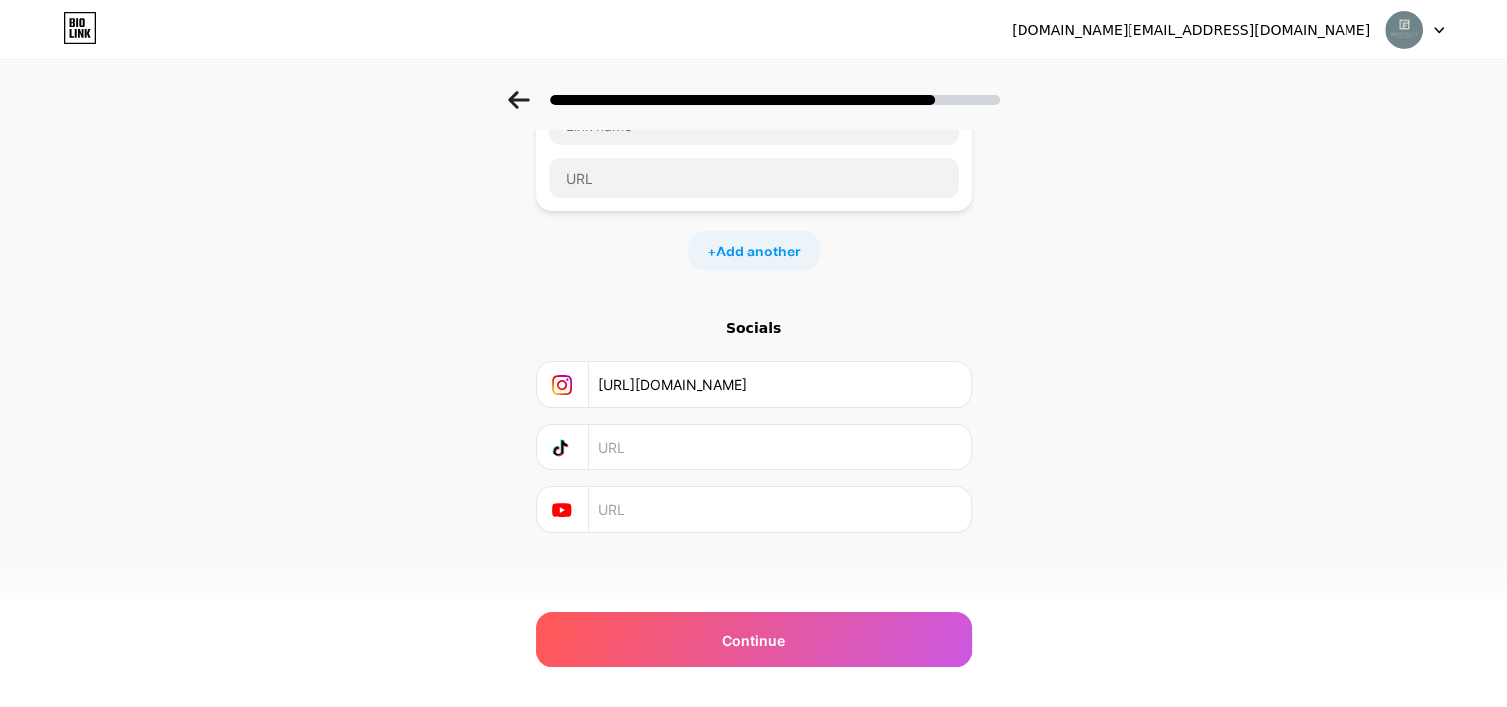
scroll to position [0, 0]
click at [666, 447] on input "text" at bounding box center [778, 447] width 360 height 45
paste input "https://www.tiktok.com/@insistence_facili"
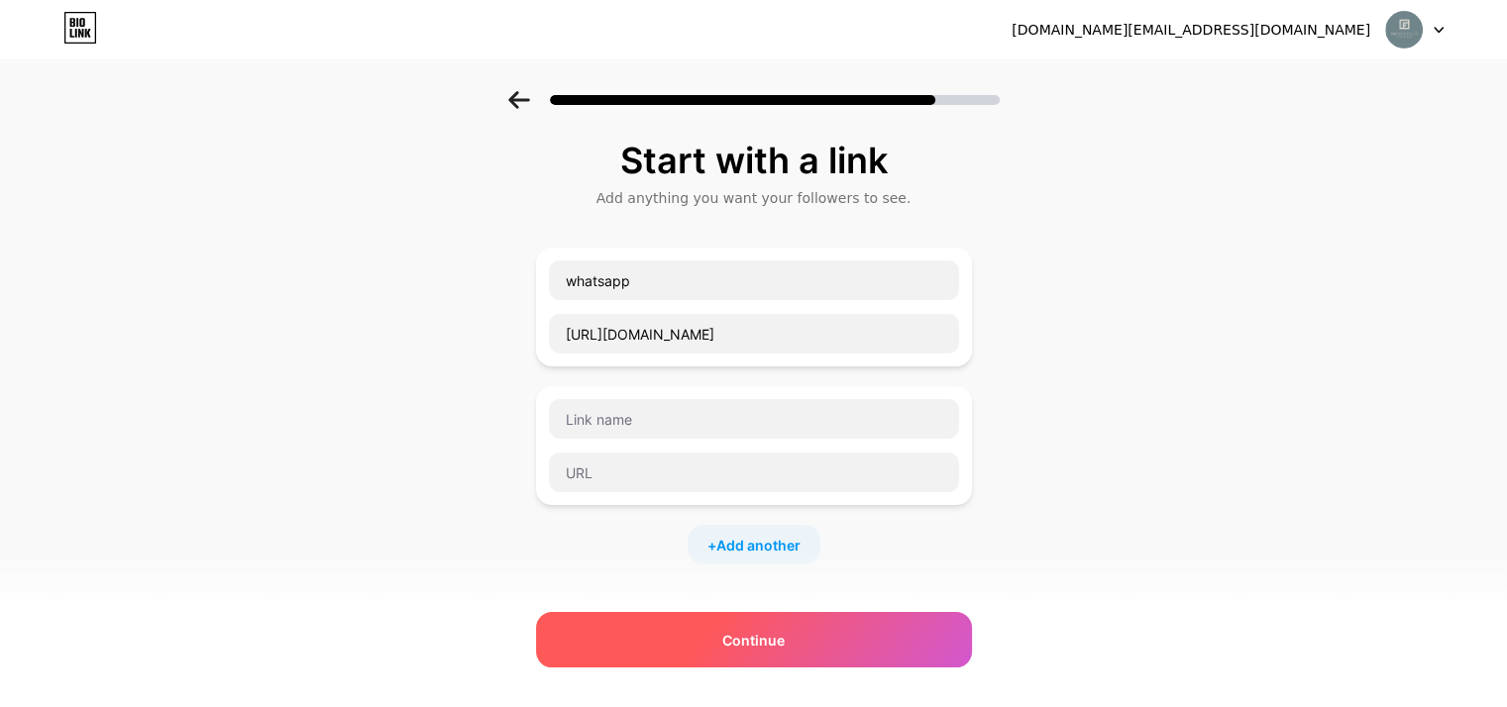
type input "https://www.tiktok.com/@insistence_facili"
click at [721, 643] on div "Continue" at bounding box center [754, 639] width 436 height 55
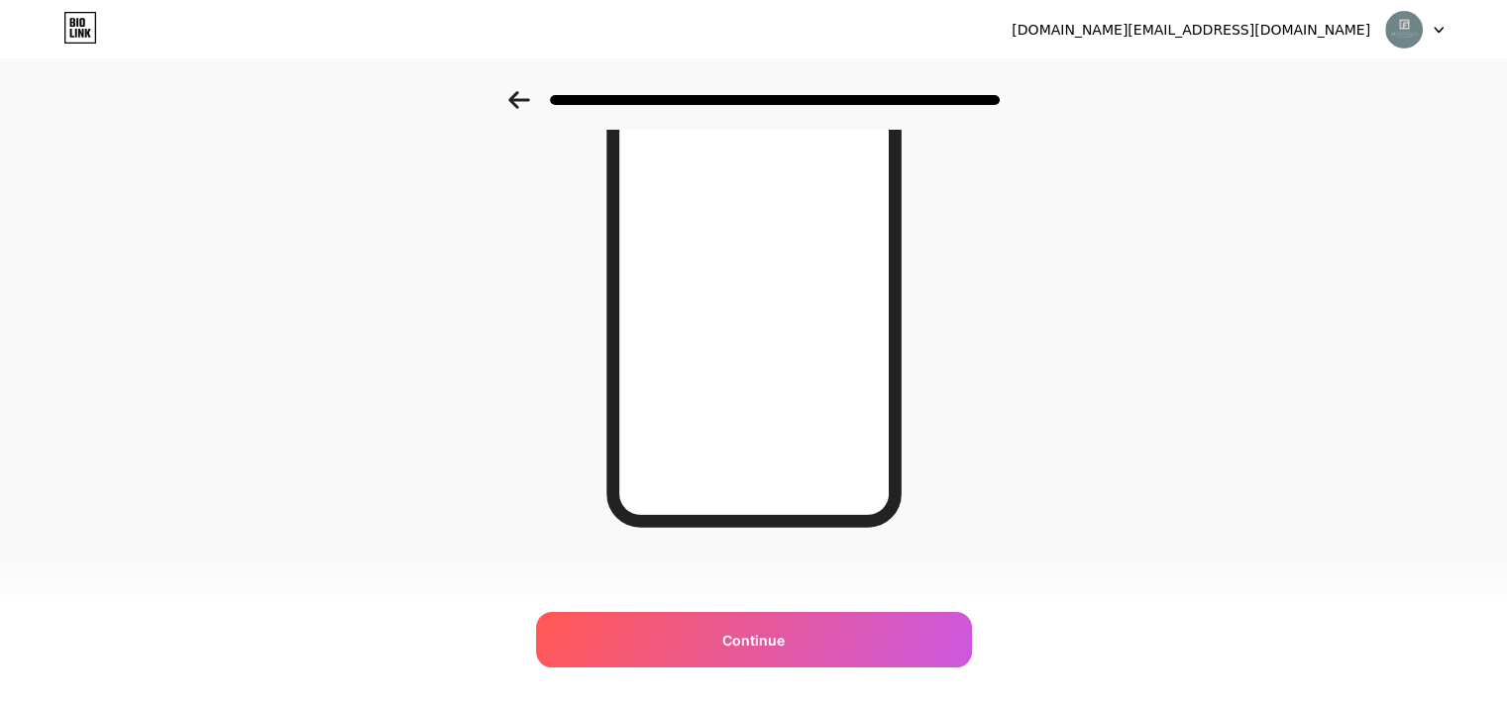
scroll to position [287, 0]
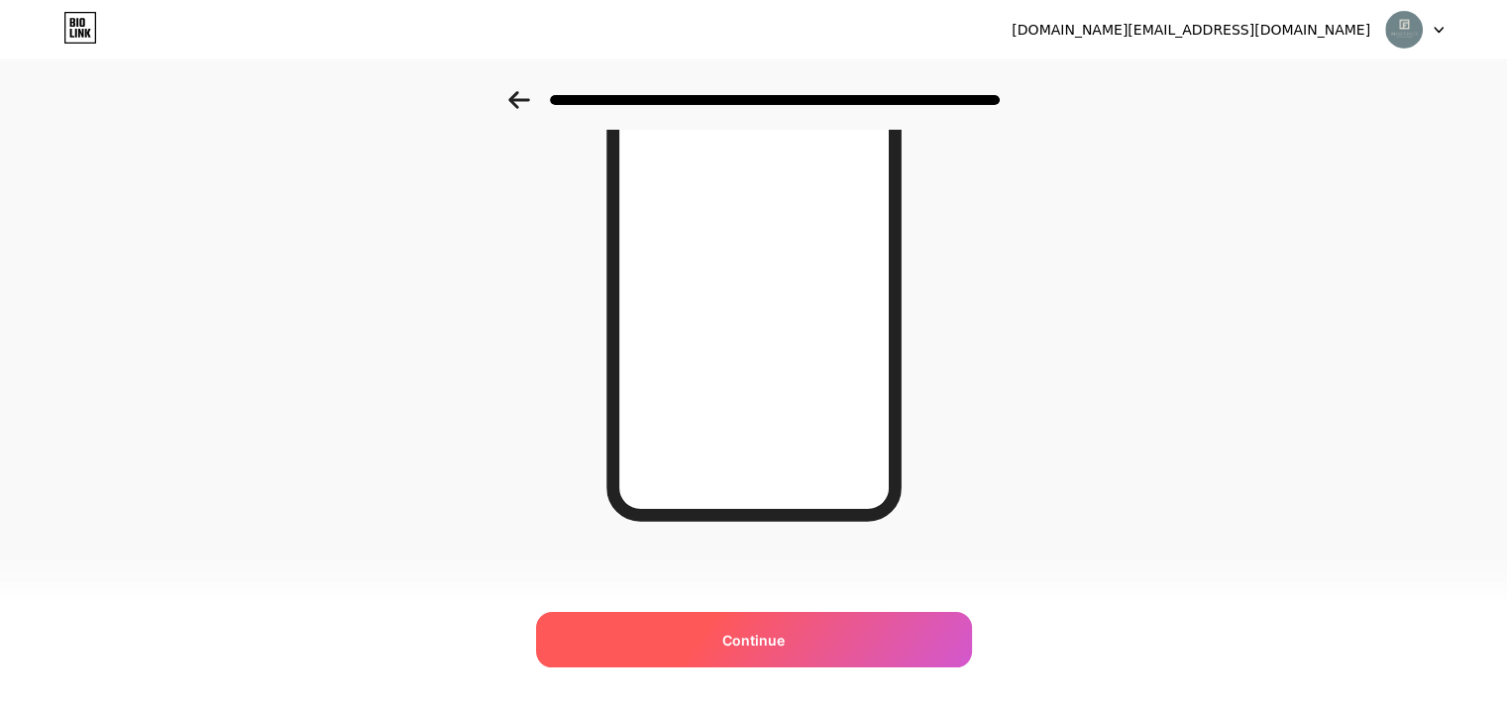
click at [850, 649] on div "Continue" at bounding box center [754, 639] width 436 height 55
